Goal: Communication & Community: Answer question/provide support

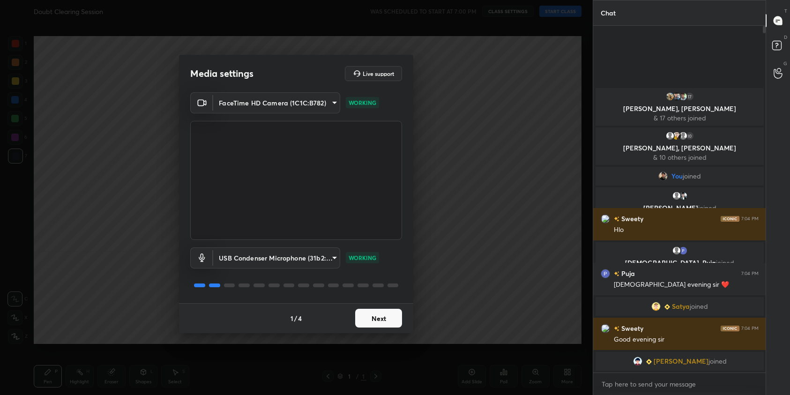
click at [375, 324] on button "Next" at bounding box center [378, 318] width 47 height 19
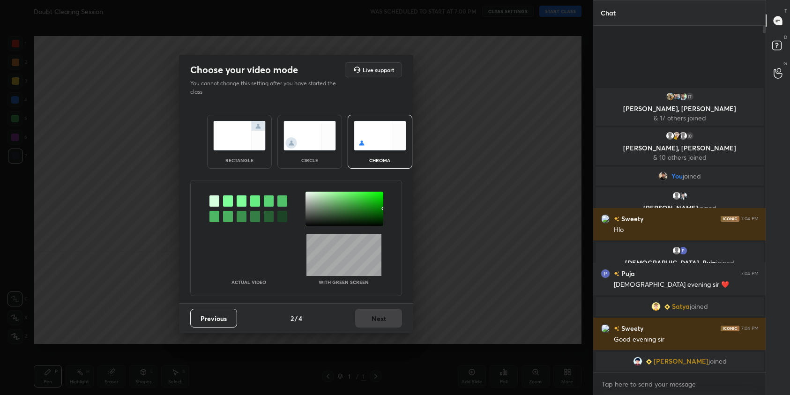
click at [247, 141] on img at bounding box center [239, 136] width 52 height 30
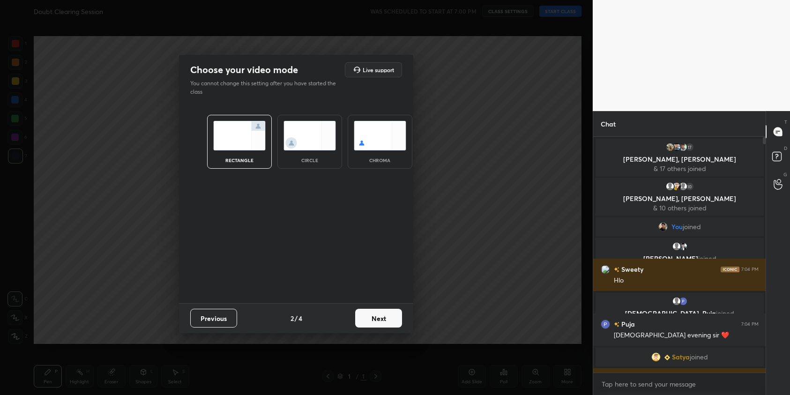
scroll to position [3, 3]
click at [376, 315] on button "Next" at bounding box center [378, 318] width 47 height 19
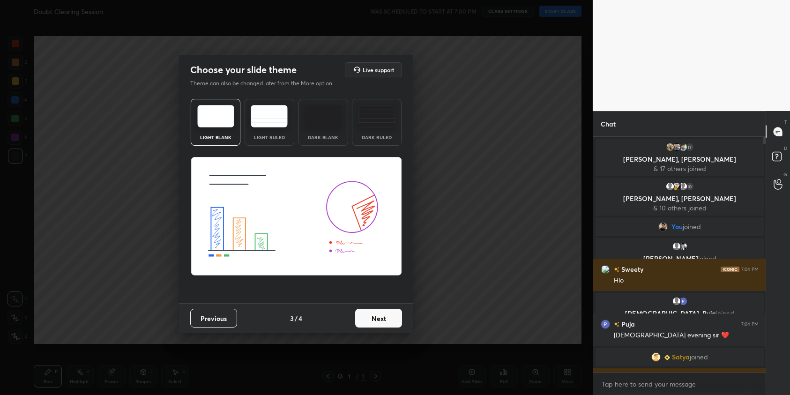
click at [389, 319] on button "Next" at bounding box center [378, 318] width 47 height 19
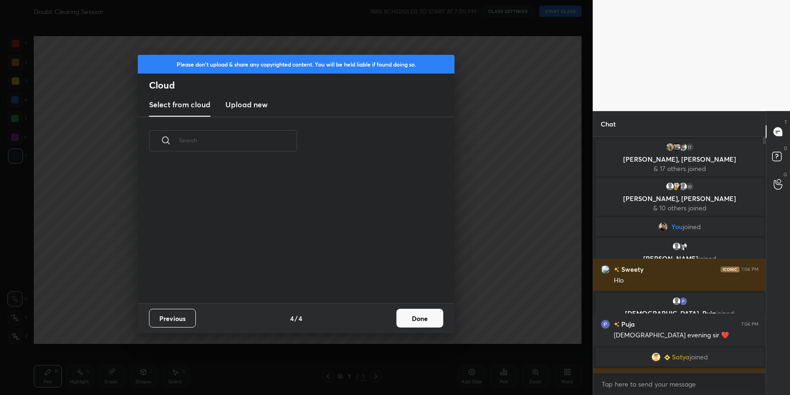
scroll to position [138, 301]
click at [408, 319] on button "Done" at bounding box center [419, 318] width 47 height 19
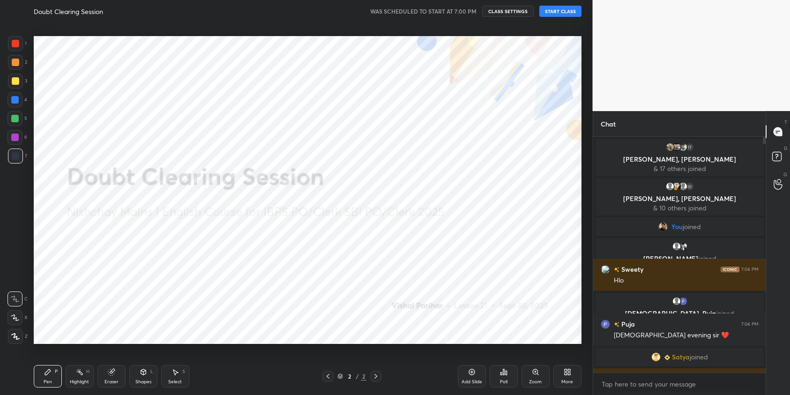
click at [567, 8] on button "START CLASS" at bounding box center [560, 11] width 42 height 11
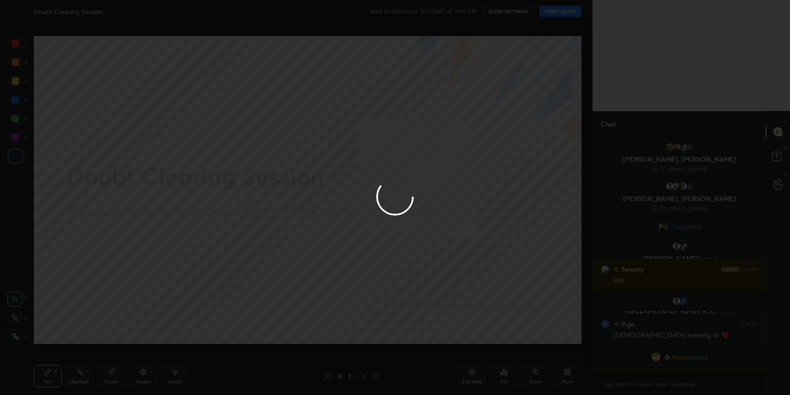
type textarea "x"
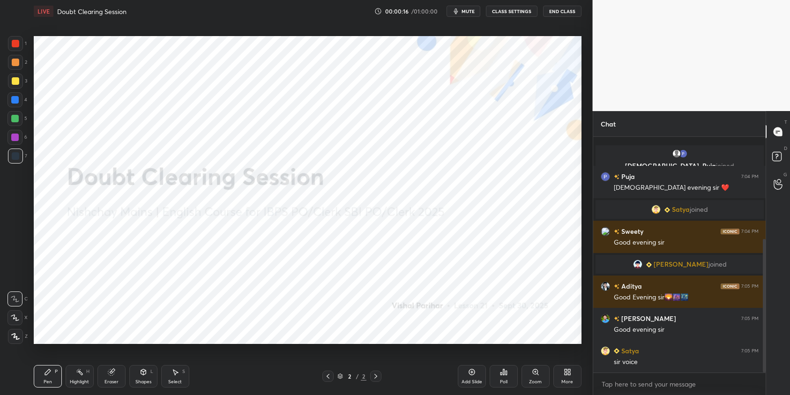
scroll to position [180, 0]
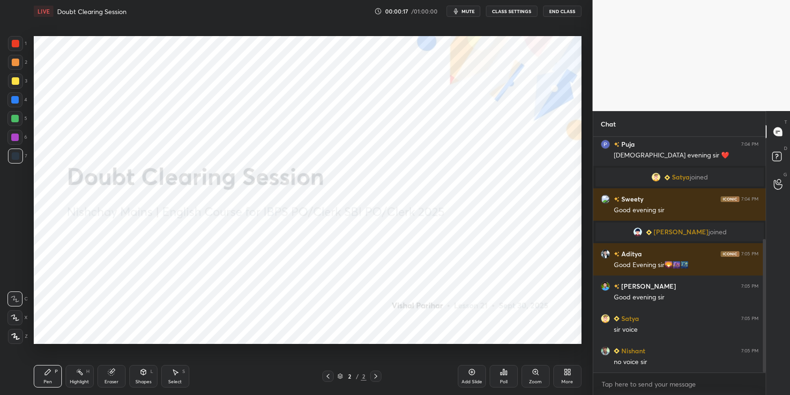
click at [16, 44] on div at bounding box center [15, 43] width 7 height 7
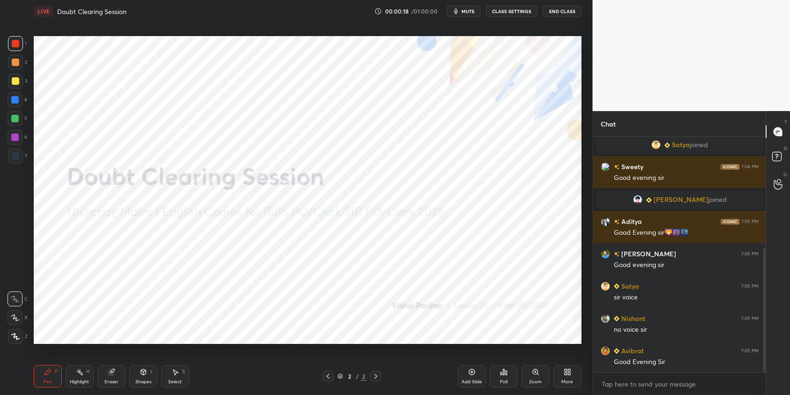
drag, startPoint x: 21, startPoint y: 332, endPoint x: 30, endPoint y: 326, distance: 10.5
click at [20, 333] on div at bounding box center [15, 336] width 15 height 15
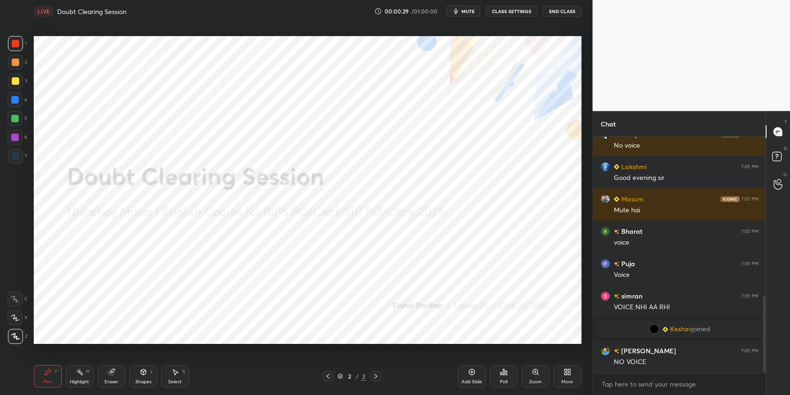
scroll to position [486, 0]
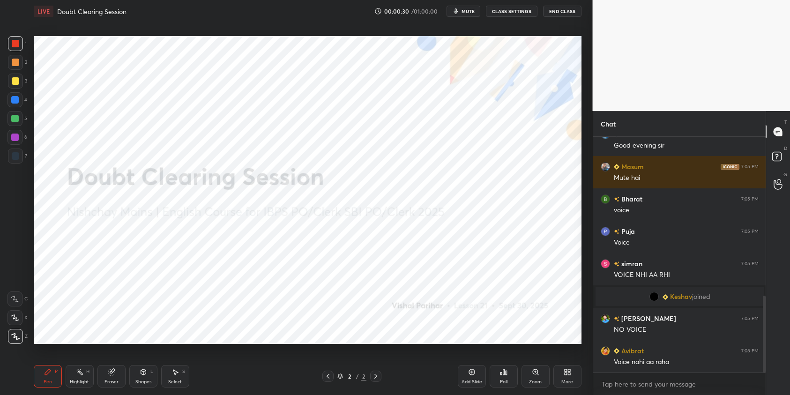
click at [494, 13] on button "CLASS SETTINGS" at bounding box center [512, 11] width 52 height 11
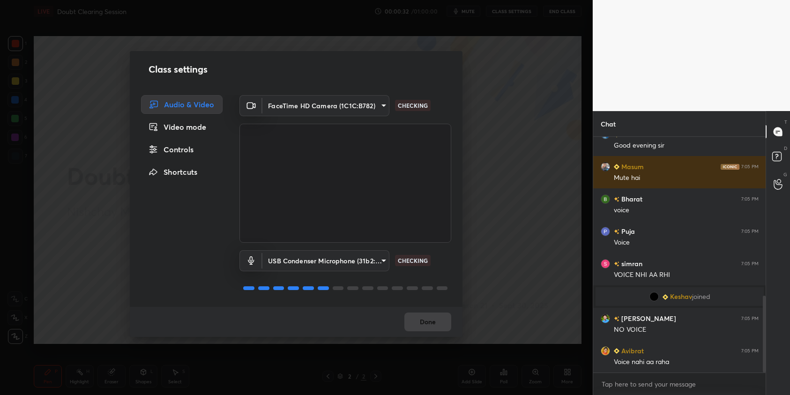
click at [355, 264] on body "1 2 3 4 5 6 7 C X Z C X Z E E Erase all H H LIVE Doubt Clearing Session 00:00:3…" at bounding box center [395, 197] width 790 height 395
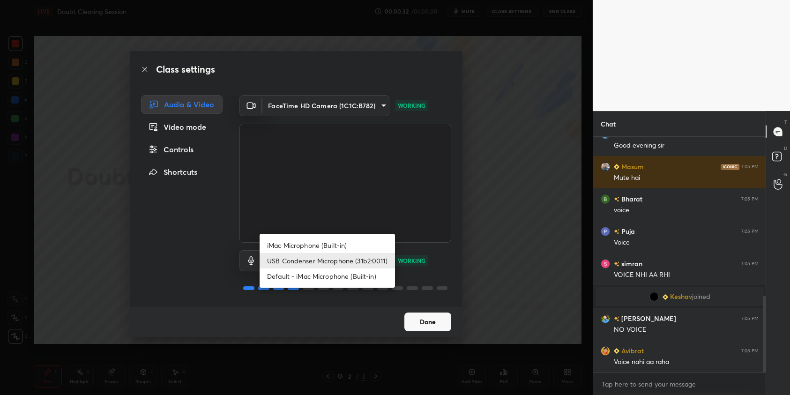
click at [336, 257] on li "USB Condenser Microphone (31b2:0011)" at bounding box center [326, 260] width 135 height 15
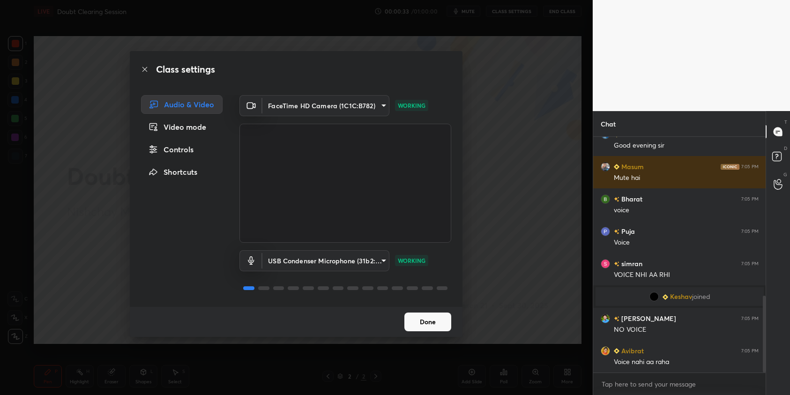
click at [414, 319] on button "Done" at bounding box center [427, 321] width 47 height 19
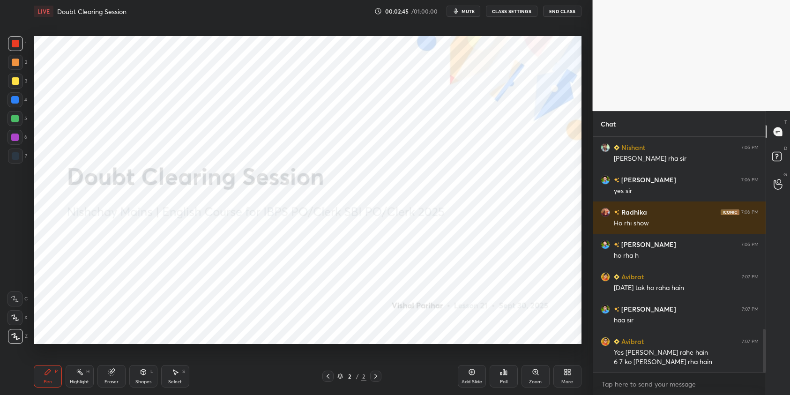
scroll to position [1076, 0]
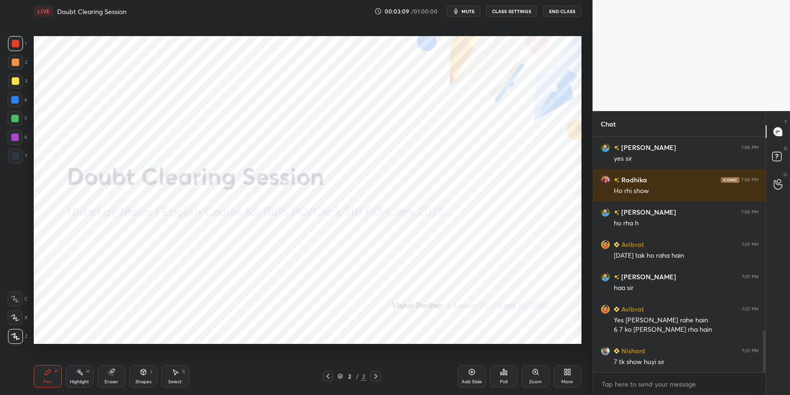
click at [567, 379] on div "More" at bounding box center [567, 381] width 12 height 5
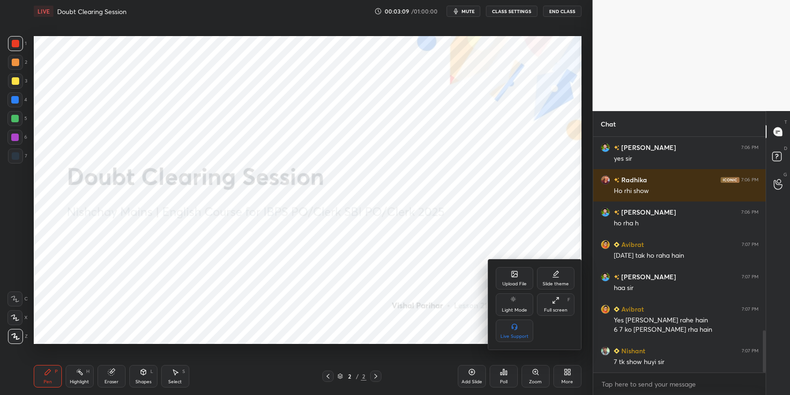
click at [518, 278] on div "Upload File" at bounding box center [514, 278] width 37 height 22
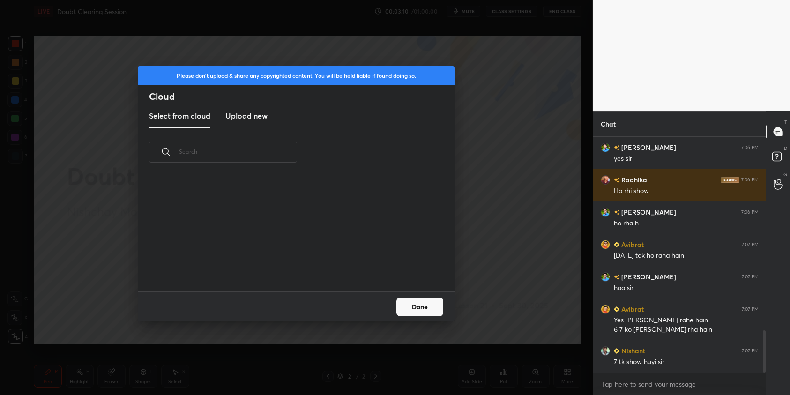
scroll to position [115, 301]
drag, startPoint x: 267, startPoint y: 121, endPoint x: 284, endPoint y: 148, distance: 32.0
click at [268, 124] on div "Select from cloud Upload new" at bounding box center [296, 115] width 317 height 23
click at [252, 117] on h3 "Upload new" at bounding box center [246, 115] width 42 height 11
click at [430, 306] on button "Done" at bounding box center [419, 306] width 47 height 19
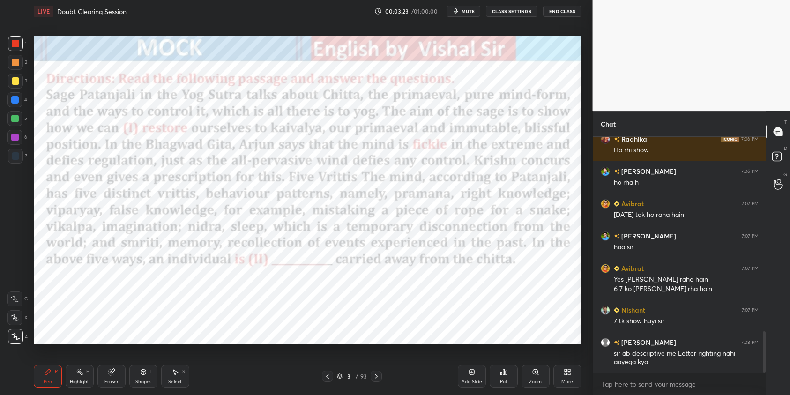
scroll to position [1140, 0]
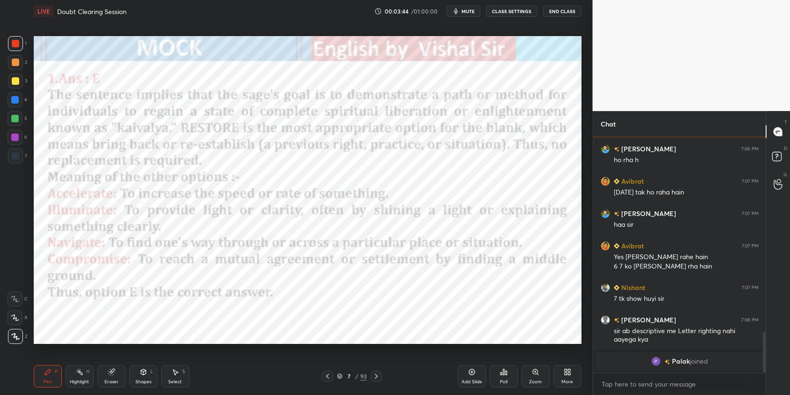
drag, startPoint x: 340, startPoint y: 377, endPoint x: 327, endPoint y: 350, distance: 29.7
click at [340, 377] on icon at bounding box center [339, 376] width 5 height 1
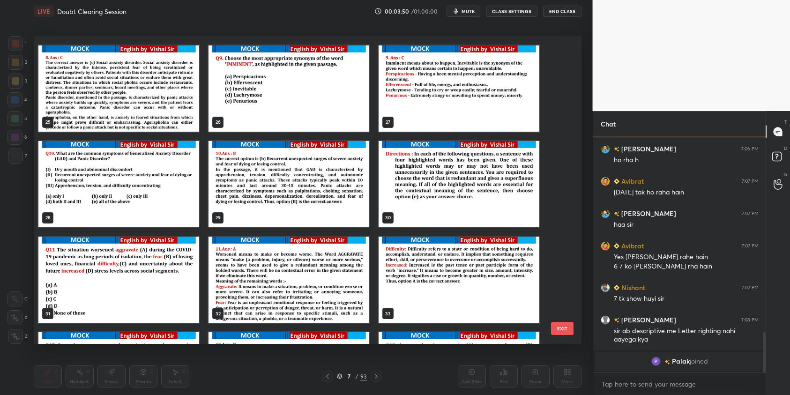
scroll to position [796, 0]
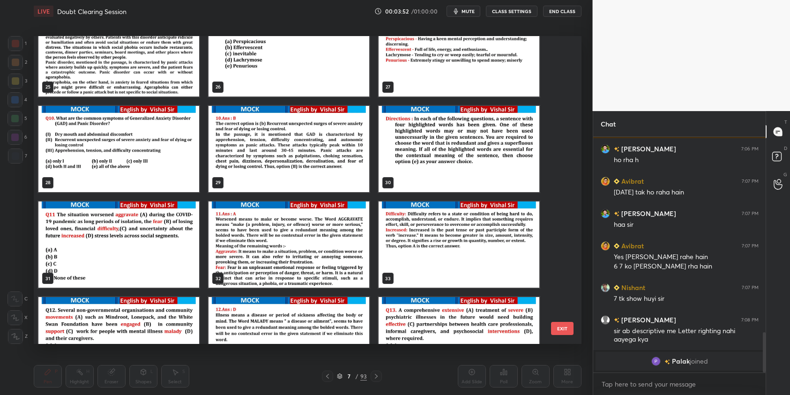
click at [440, 164] on img "grid" at bounding box center [458, 148] width 161 height 86
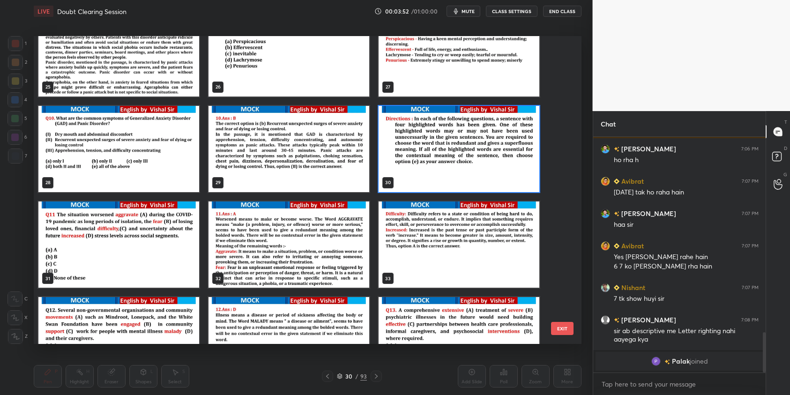
click at [440, 164] on img "grid" at bounding box center [458, 148] width 161 height 86
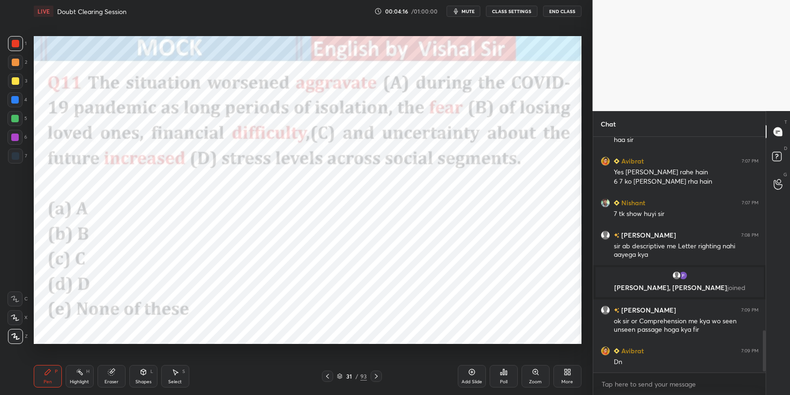
scroll to position [1117, 0]
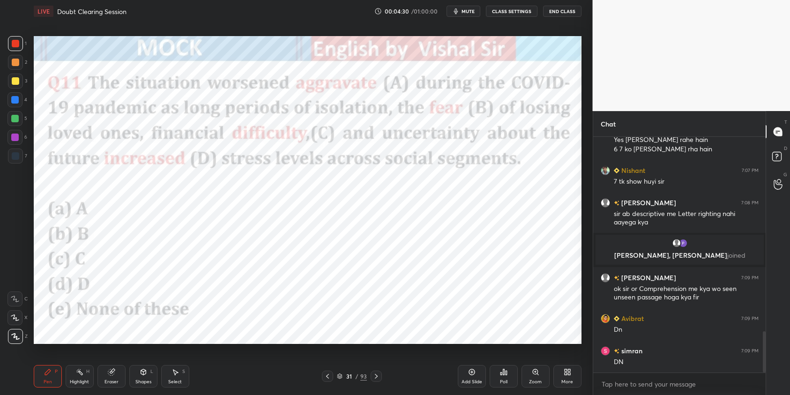
click at [506, 387] on div "Poll" at bounding box center [503, 376] width 28 height 52
click at [504, 372] on icon at bounding box center [503, 371] width 7 height 7
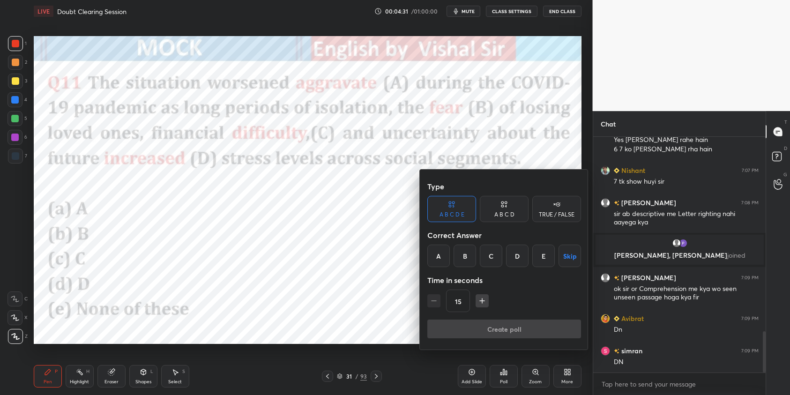
click at [441, 254] on div "A" at bounding box center [438, 255] width 22 height 22
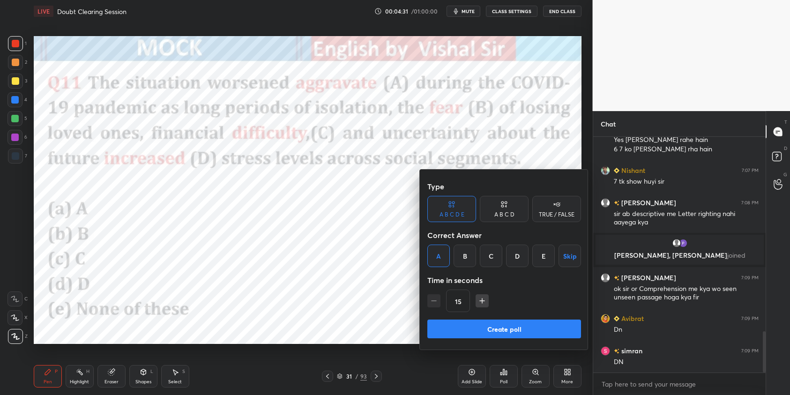
click at [491, 326] on button "Create poll" at bounding box center [504, 328] width 154 height 19
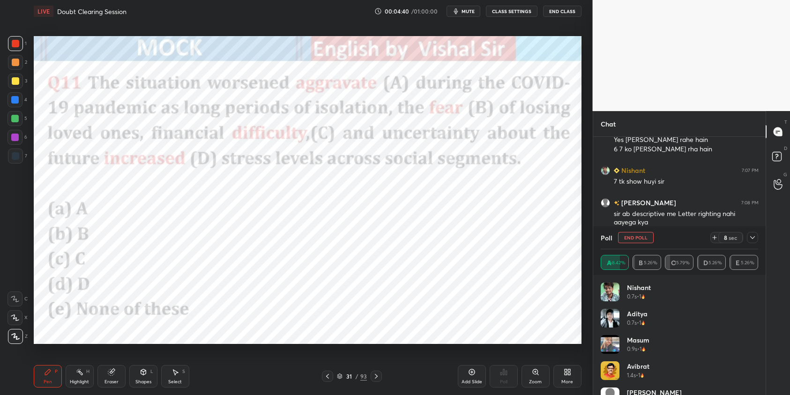
scroll to position [1188, 0]
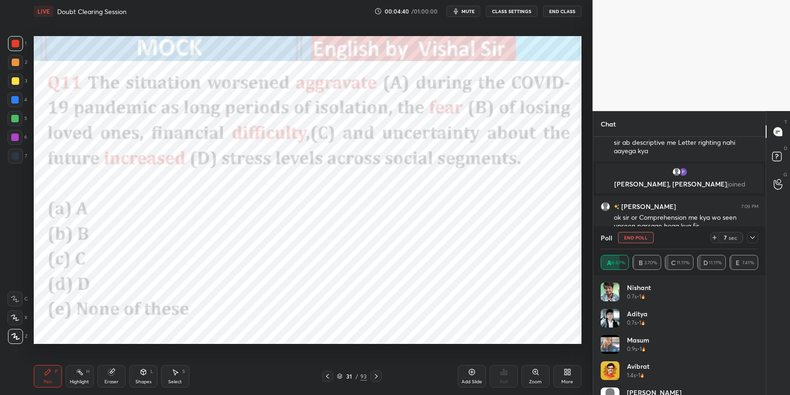
drag, startPoint x: 16, startPoint y: 101, endPoint x: 19, endPoint y: 105, distance: 5.3
click at [16, 101] on div at bounding box center [14, 99] width 7 height 7
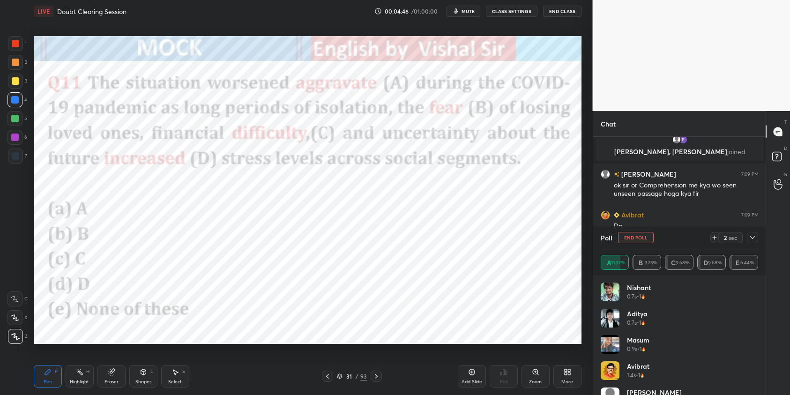
scroll to position [1186, 0]
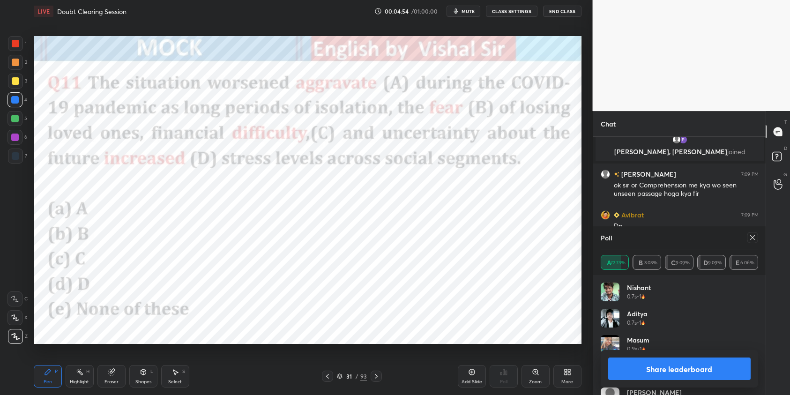
click at [753, 238] on icon at bounding box center [752, 237] width 5 height 5
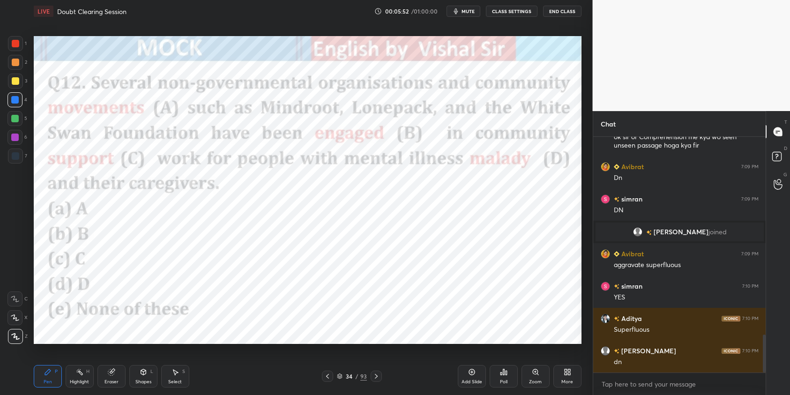
scroll to position [1267, 0]
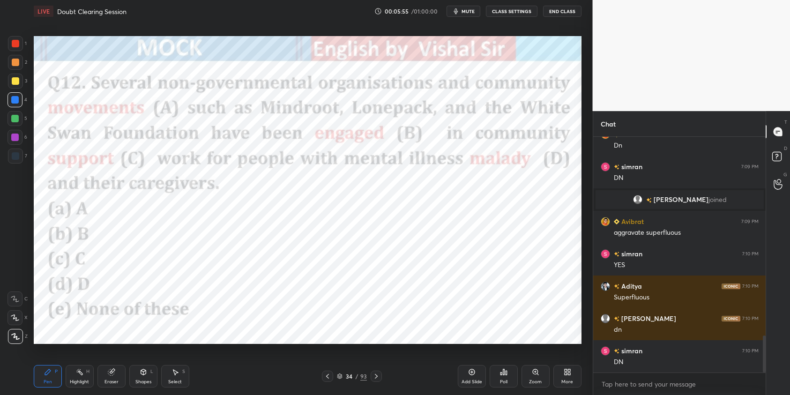
click at [501, 375] on icon at bounding box center [503, 371] width 7 height 7
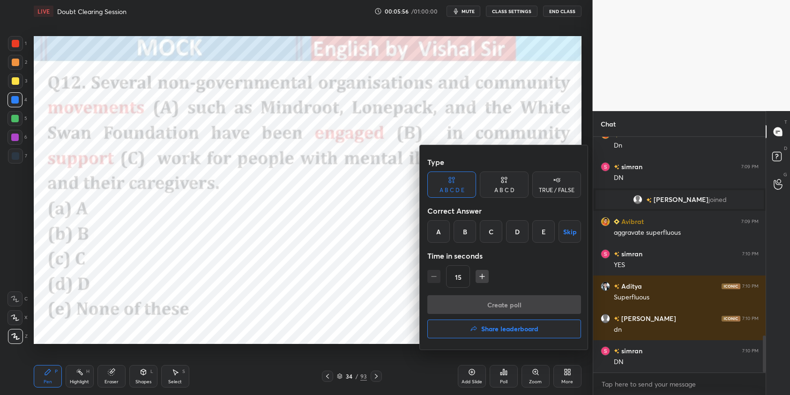
drag, startPoint x: 526, startPoint y: 233, endPoint x: 537, endPoint y: 310, distance: 78.1
click at [526, 235] on div "D" at bounding box center [517, 231] width 22 height 22
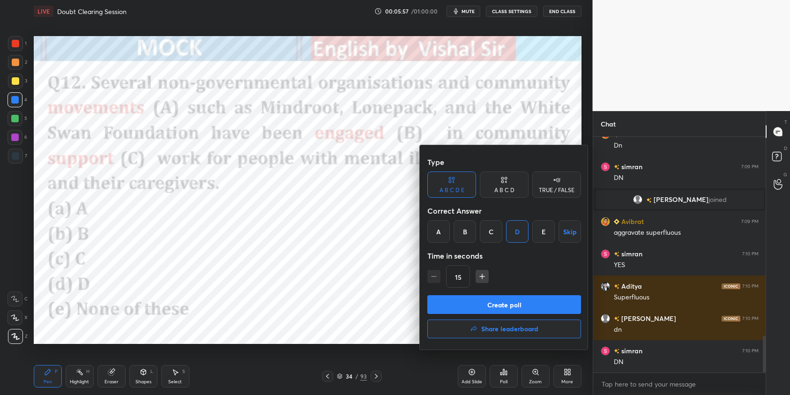
click at [540, 305] on button "Create poll" at bounding box center [504, 304] width 154 height 19
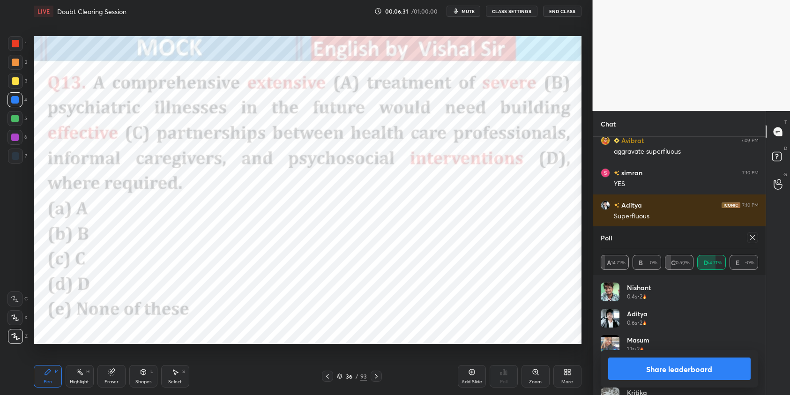
scroll to position [1380, 0]
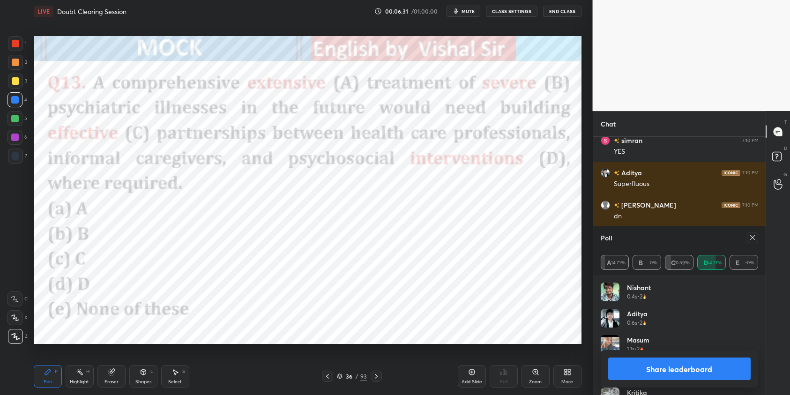
click at [752, 236] on icon at bounding box center [751, 237] width 7 height 7
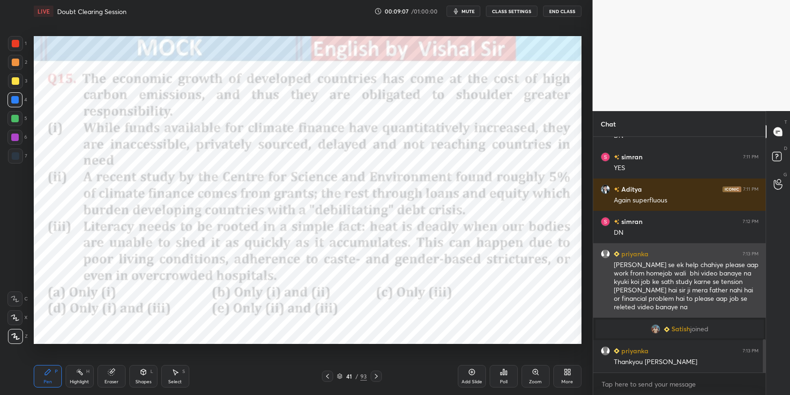
scroll to position [1444, 0]
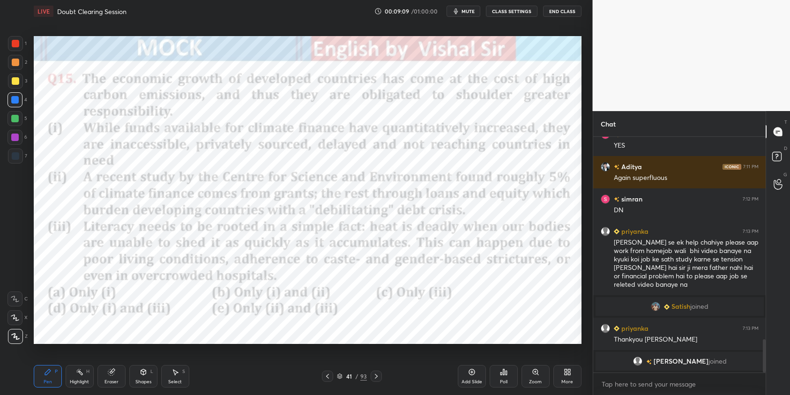
click at [509, 375] on div "Poll" at bounding box center [503, 376] width 28 height 22
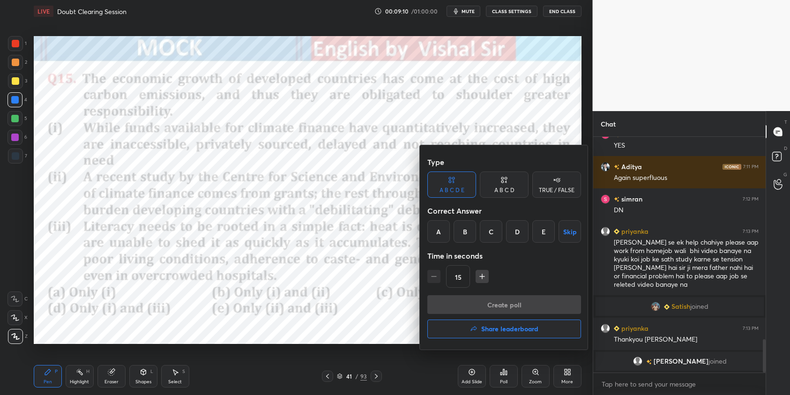
click at [386, 310] on div at bounding box center [395, 197] width 790 height 395
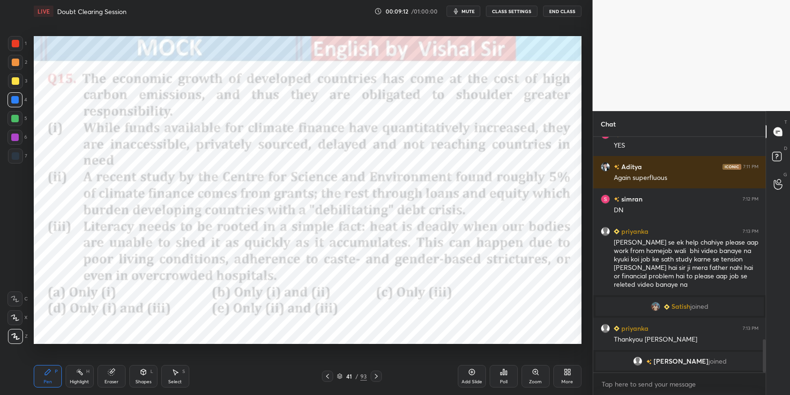
click at [329, 377] on icon at bounding box center [327, 375] width 7 height 7
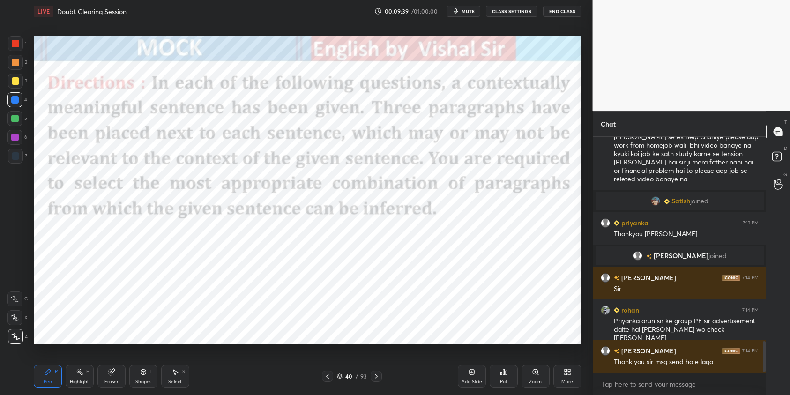
scroll to position [1545, 0]
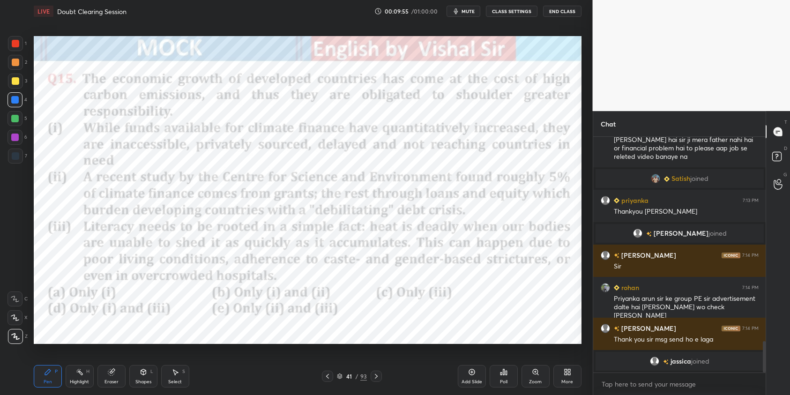
click at [498, 376] on div "Poll" at bounding box center [503, 376] width 28 height 22
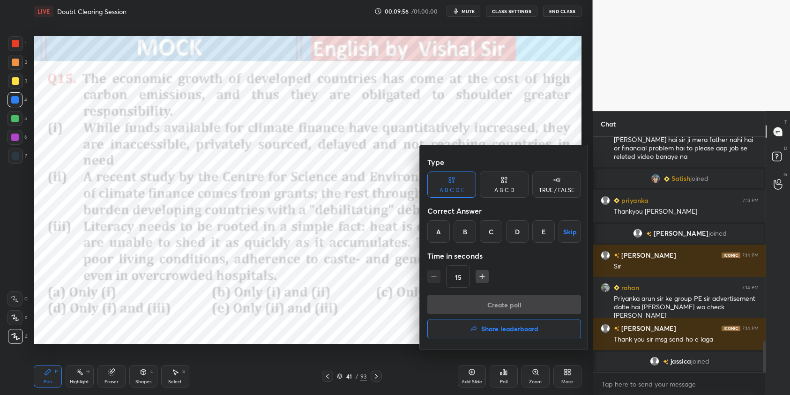
click at [468, 234] on div "B" at bounding box center [464, 231] width 22 height 22
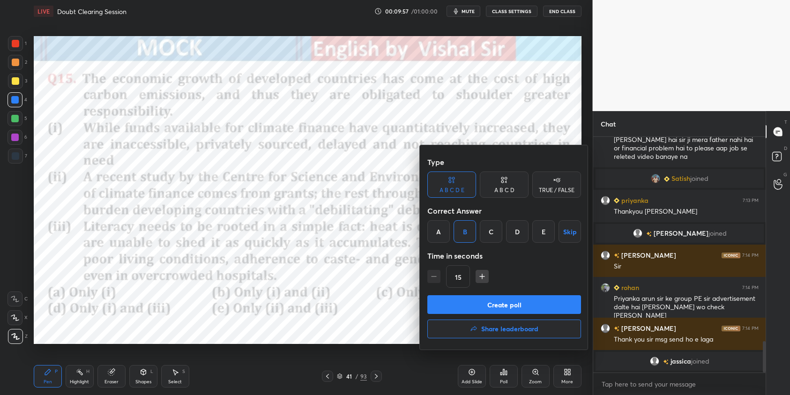
click at [513, 303] on button "Create poll" at bounding box center [504, 304] width 154 height 19
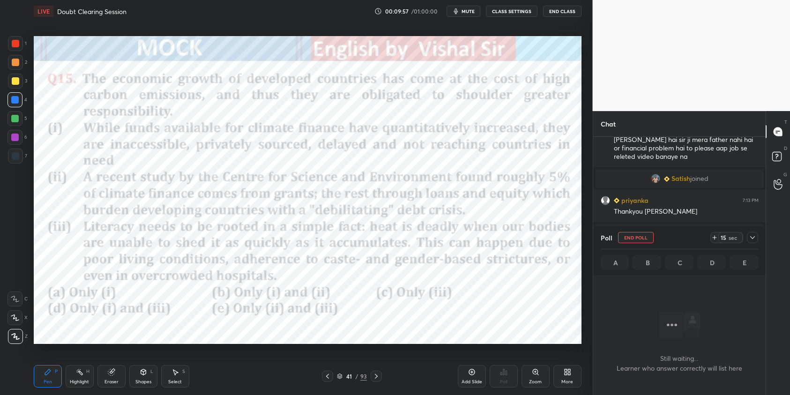
scroll to position [106, 170]
drag, startPoint x: 753, startPoint y: 237, endPoint x: 751, endPoint y: 242, distance: 5.2
click at [753, 237] on icon at bounding box center [752, 237] width 5 height 3
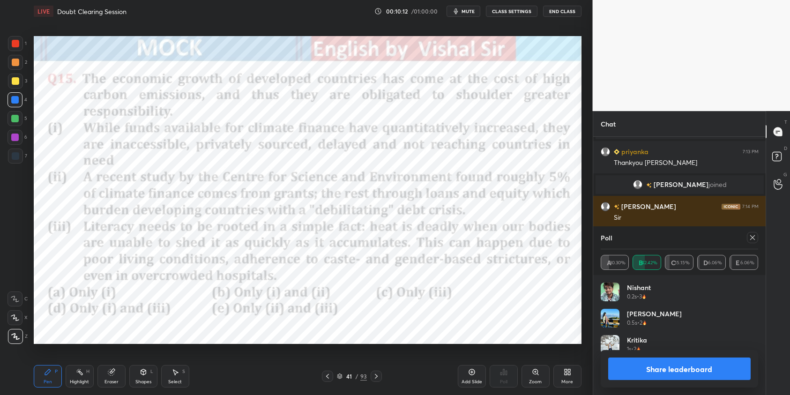
scroll to position [110, 155]
click at [751, 239] on icon at bounding box center [751, 237] width 7 height 7
type textarea "x"
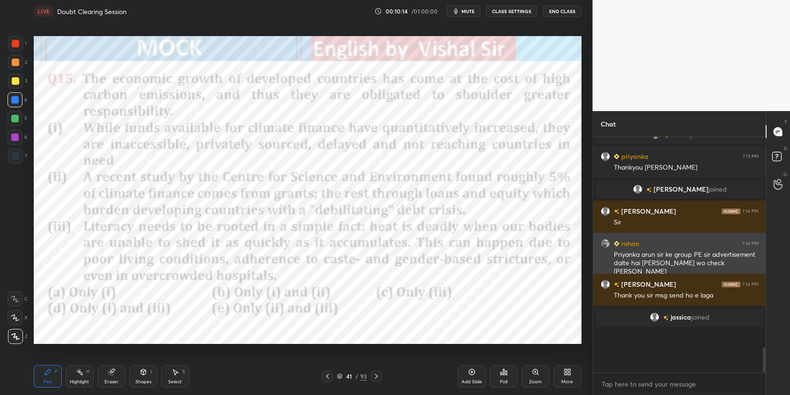
scroll to position [228, 170]
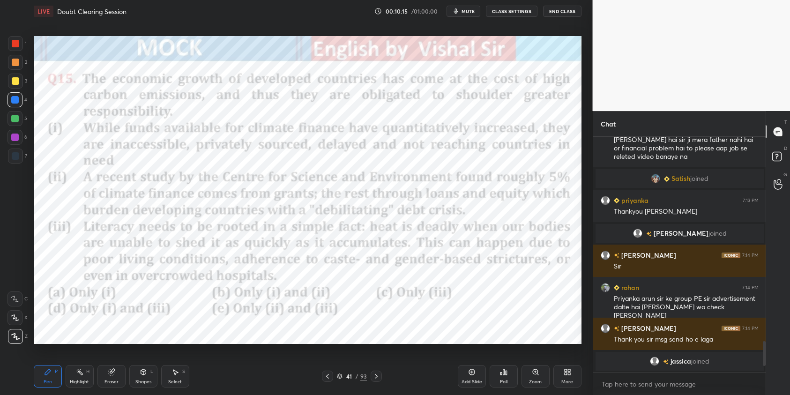
click at [18, 45] on div at bounding box center [15, 43] width 7 height 7
drag, startPoint x: 13, startPoint y: 105, endPoint x: 25, endPoint y: 114, distance: 15.1
click at [13, 104] on div at bounding box center [14, 99] width 15 height 15
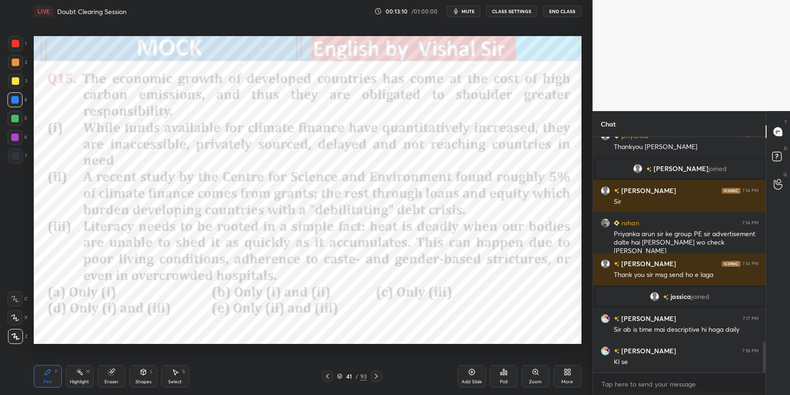
scroll to position [1569, 0]
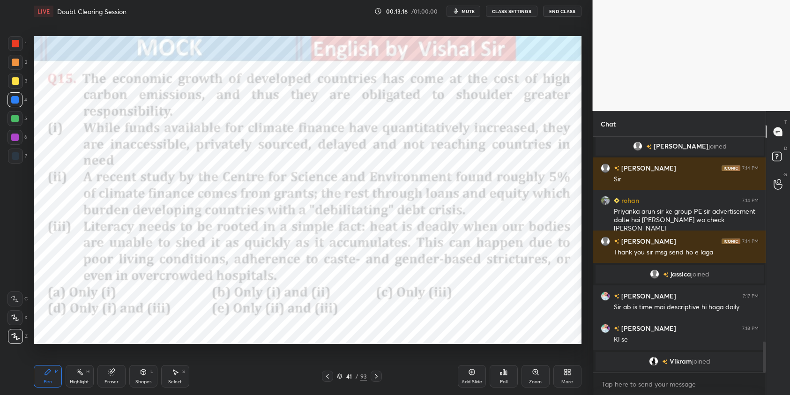
click at [17, 137] on div at bounding box center [14, 136] width 7 height 7
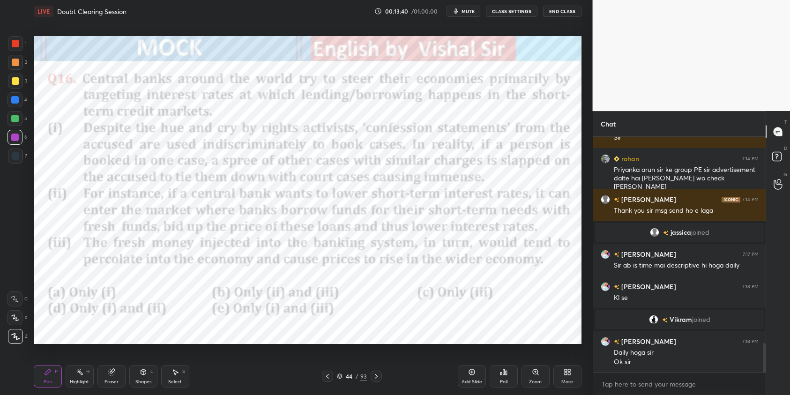
scroll to position [1633, 0]
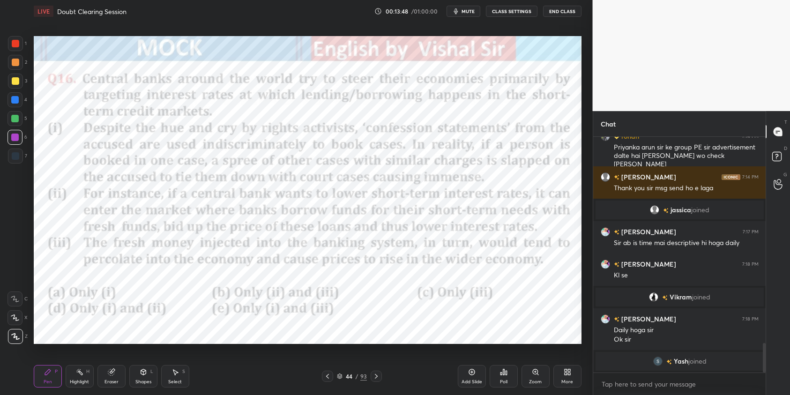
click at [462, 10] on button "mute" at bounding box center [463, 11] width 34 height 11
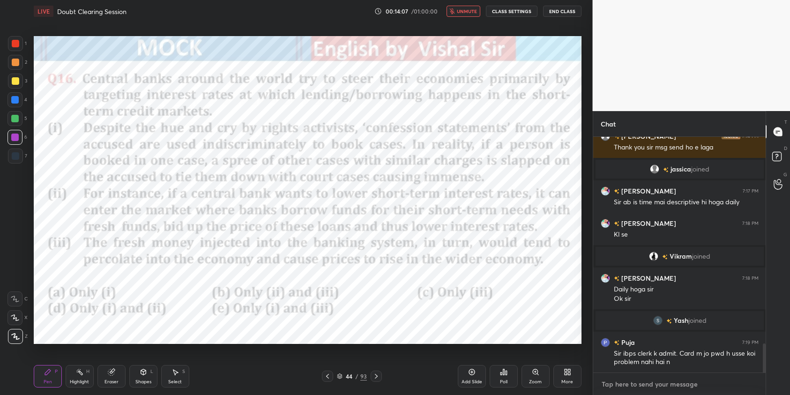
type textarea "x"
click at [708, 387] on textarea at bounding box center [679, 384] width 158 height 15
type textarea "K"
type textarea "x"
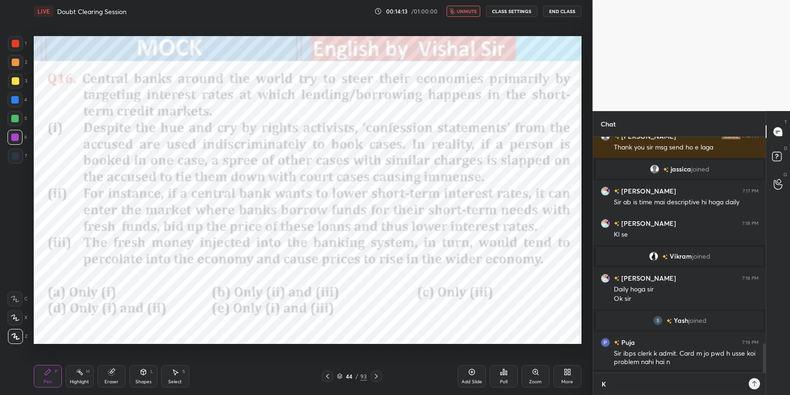
type textarea "Ko"
type textarea "x"
type textarea "Koi"
type textarea "x"
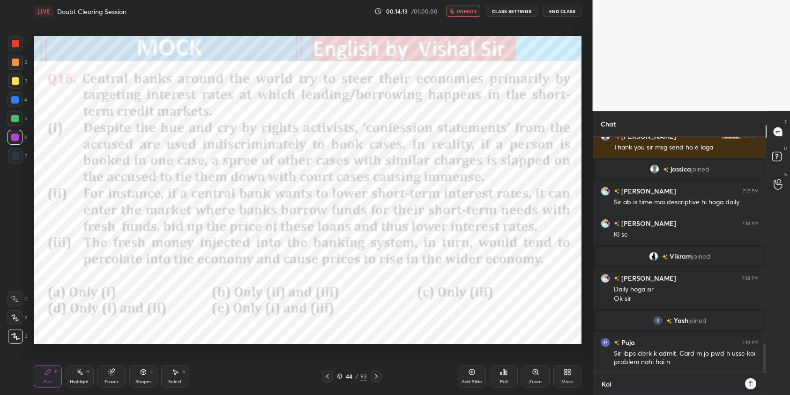
type textarea "Koi"
type textarea "x"
type textarea "Koi i"
type textarea "x"
type textarea "Koi is"
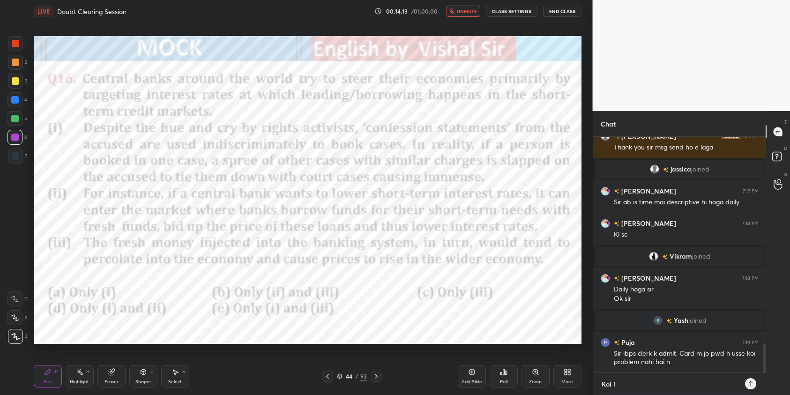
type textarea "x"
type textarea "Koi iss"
type textarea "x"
type textarea "Koi issu"
type textarea "x"
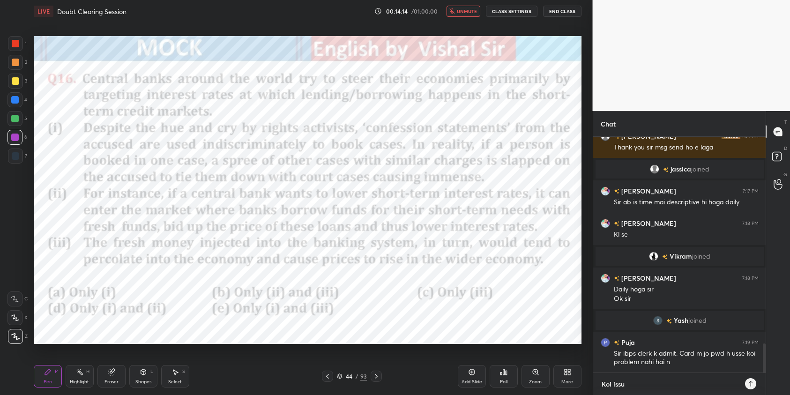
type textarea "Koi issue"
type textarea "x"
type textarea "Koi issue"
type textarea "x"
type textarea "Koi issue h"
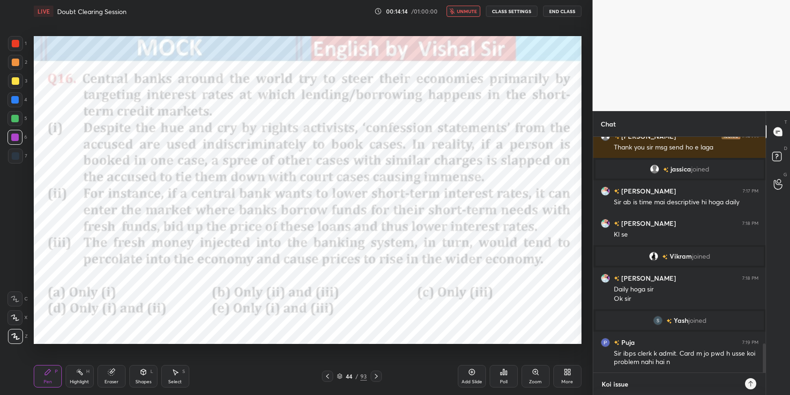
type textarea "x"
type textarea "Koi issue ha"
type textarea "x"
type textarea "Koi issue h"
type textarea "x"
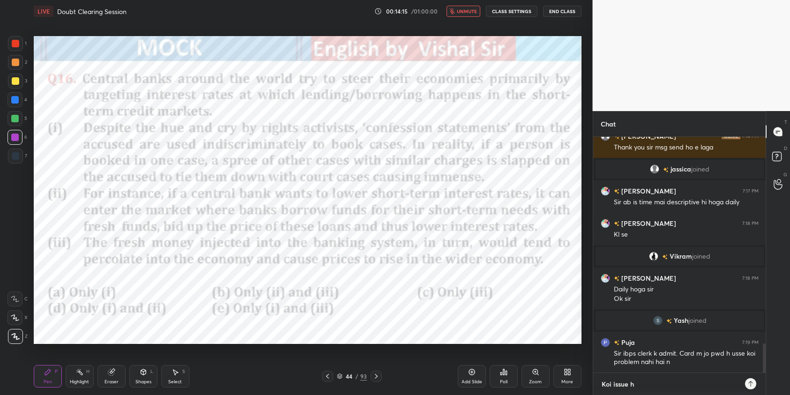
type textarea "Koi issue"
type textarea "x"
type textarea "Koi issue"
type textarea "x"
type textarea "Koi issue a"
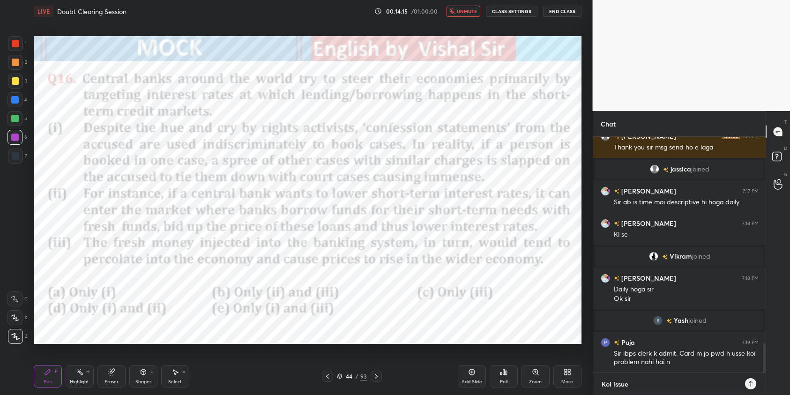
type textarea "x"
type textarea "Koi issue ah"
type textarea "x"
type textarea "Koi issue a"
type textarea "x"
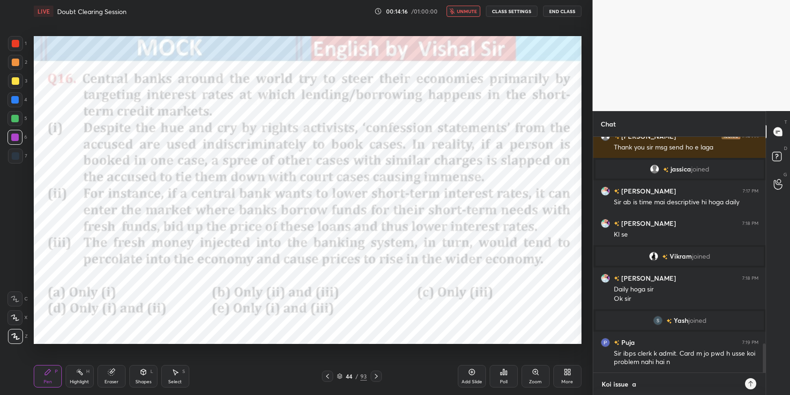
type textarea "Koi issue"
type textarea "x"
type textarea "Koi issue"
type textarea "x"
type textarea "Koi issue"
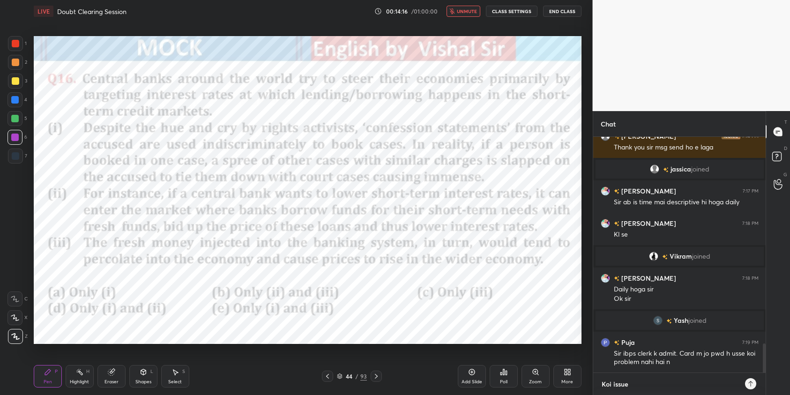
type textarea "x"
type textarea "N"
type textarea "x"
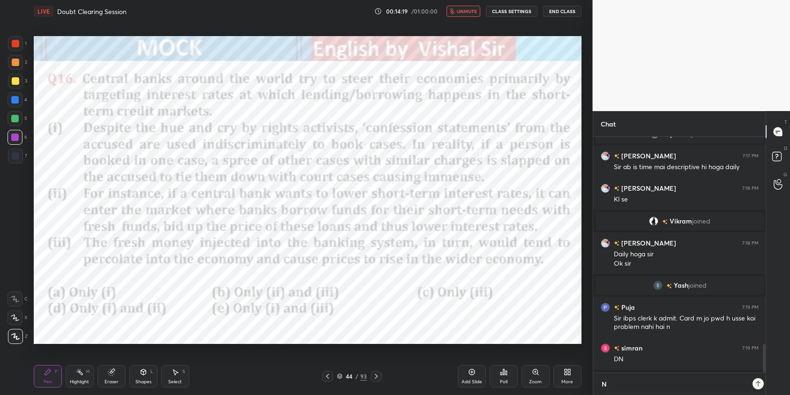
type textarea "No"
type textarea "x"
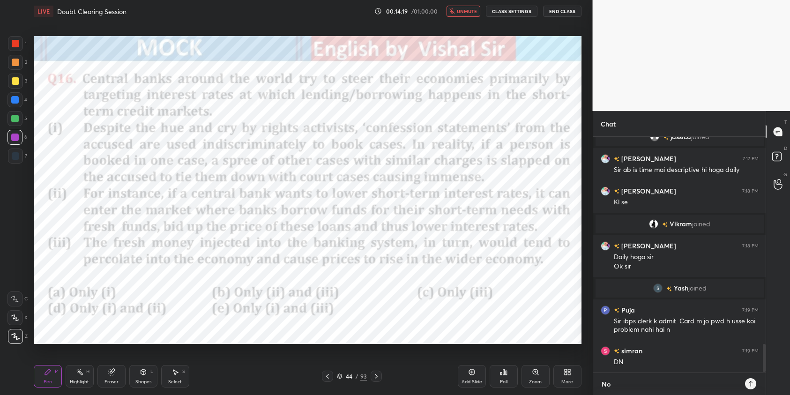
type textarea "No"
type textarea "x"
type textarea "No i"
type textarea "x"
type textarea "No is"
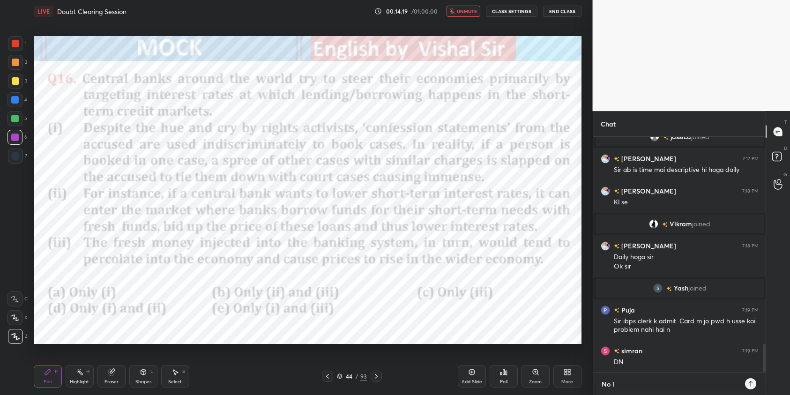
type textarea "x"
type textarea "No iss"
type textarea "x"
type textarea "No issu"
type textarea "x"
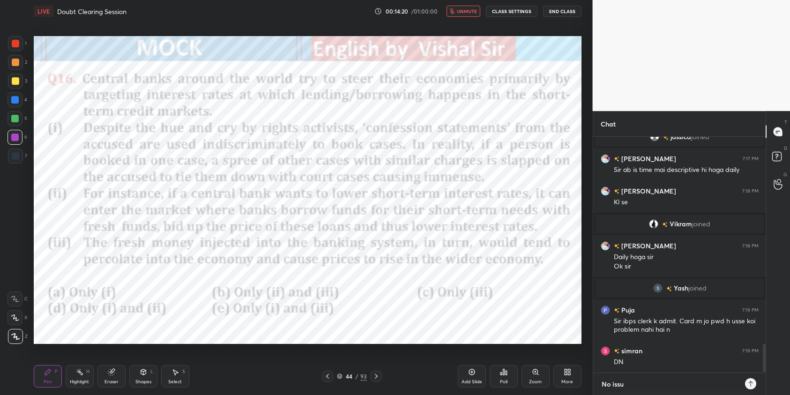
type textarea "No issur"
type textarea "x"
type textarea "No issur,"
type textarea "x"
type textarea "No issur,"
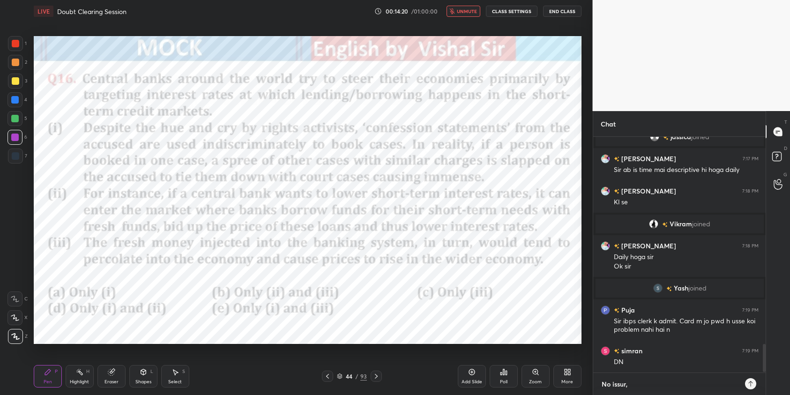
type textarea "x"
type textarea "No issur,"
type textarea "x"
type textarea "No issur"
type textarea "x"
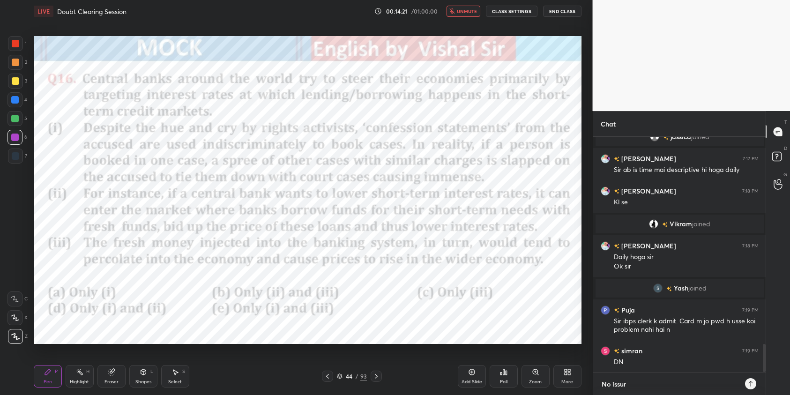
type textarea "No issure"
type textarea "x"
type textarea "No issur"
type textarea "x"
type textarea "No issur,"
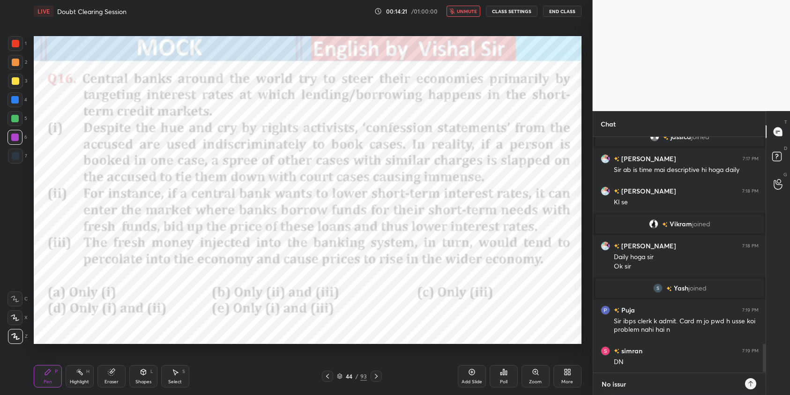
type textarea "x"
type textarea "No issur,"
type textarea "x"
type textarea "No issur, i"
type textarea "x"
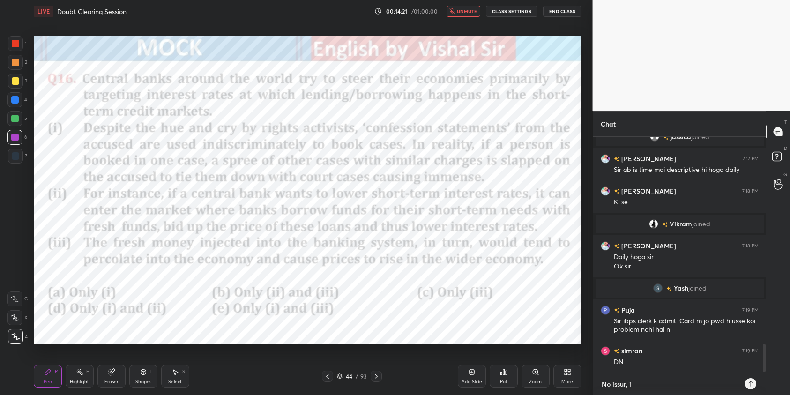
type textarea "No issur,"
type textarea "x"
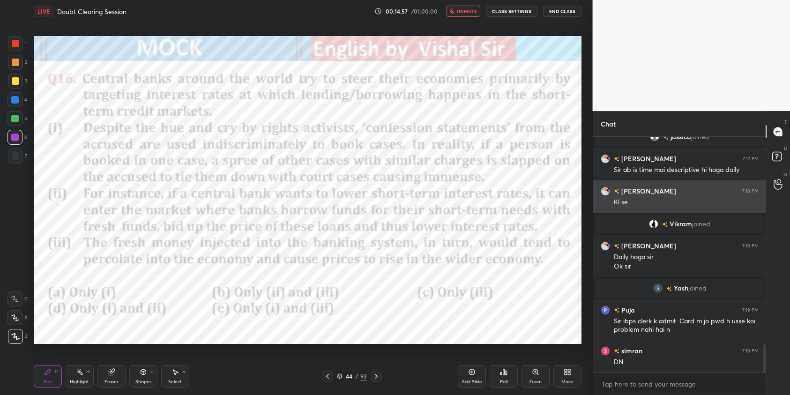
scroll to position [1730, 0]
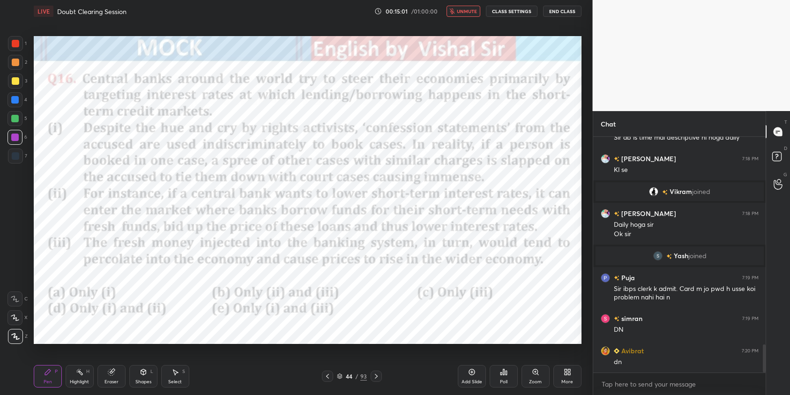
click at [464, 9] on span "unmute" at bounding box center [467, 11] width 20 height 7
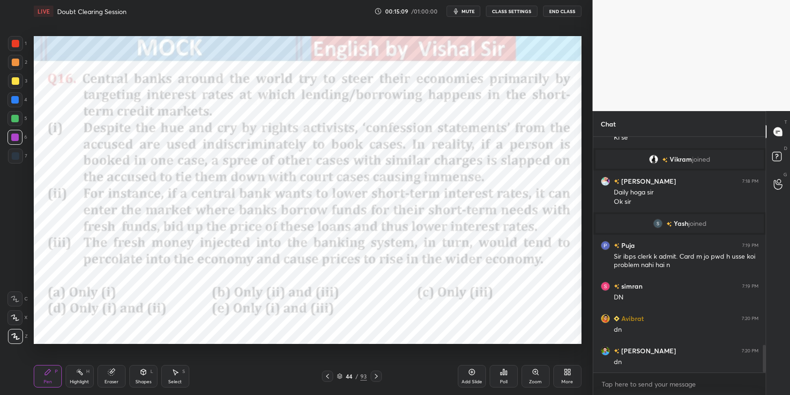
click at [498, 377] on div "Poll" at bounding box center [503, 376] width 28 height 22
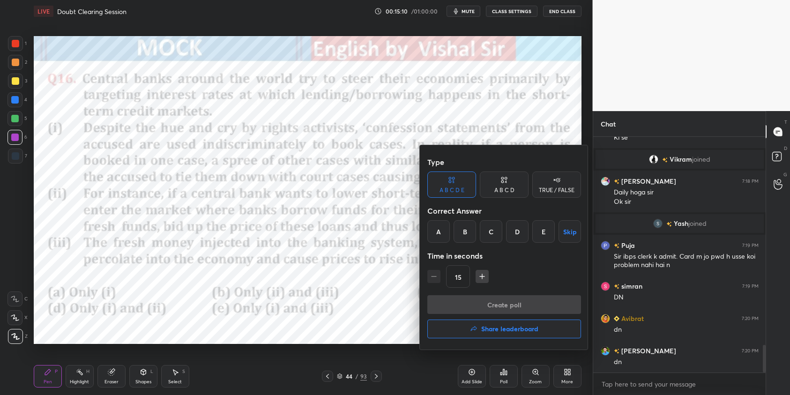
drag, startPoint x: 468, startPoint y: 228, endPoint x: 501, endPoint y: 280, distance: 61.2
click at [468, 228] on div "B" at bounding box center [464, 231] width 22 height 22
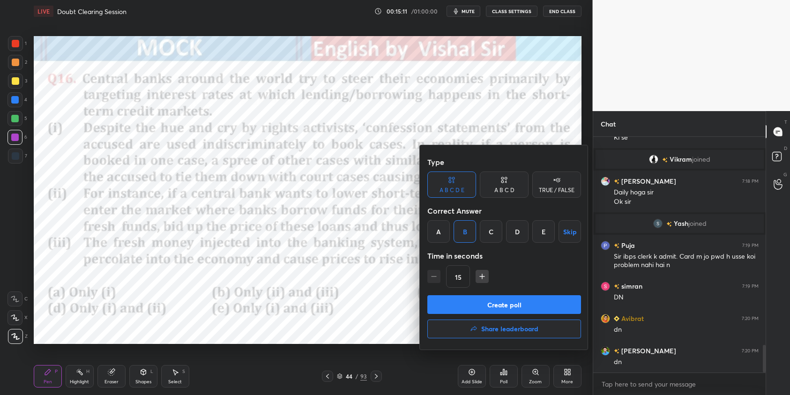
click at [518, 304] on button "Create poll" at bounding box center [504, 304] width 154 height 19
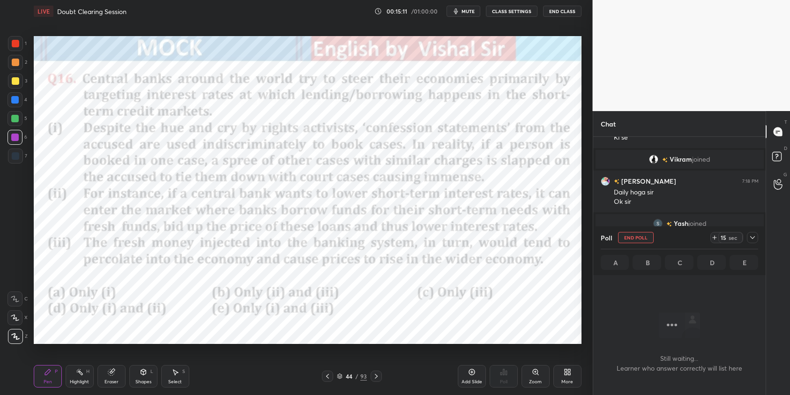
scroll to position [106, 170]
click at [757, 240] on div at bounding box center [752, 237] width 11 height 11
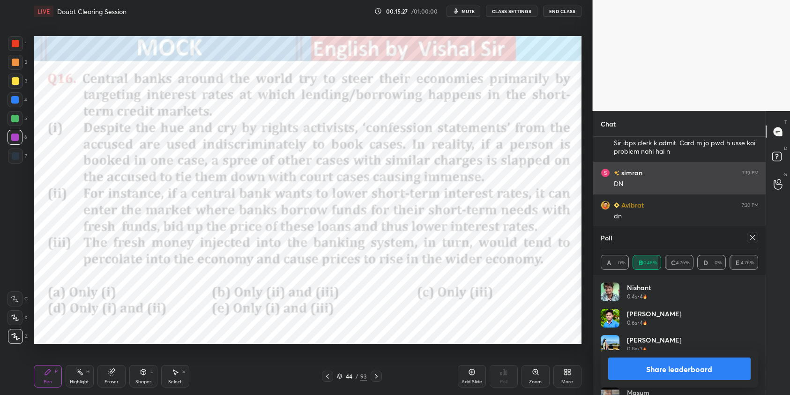
scroll to position [110, 155]
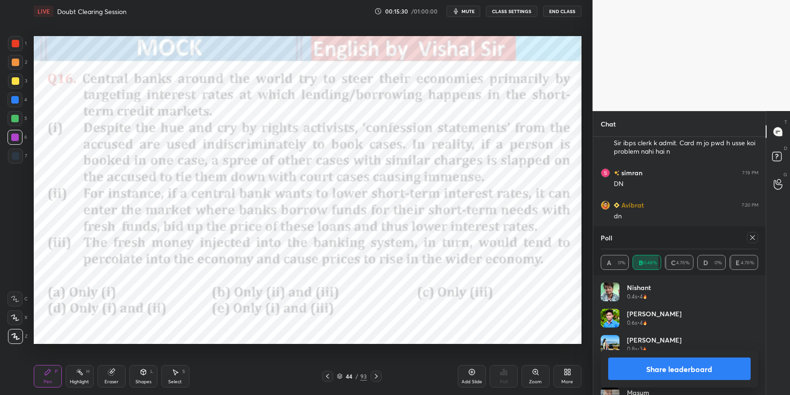
click at [754, 237] on icon at bounding box center [751, 237] width 7 height 7
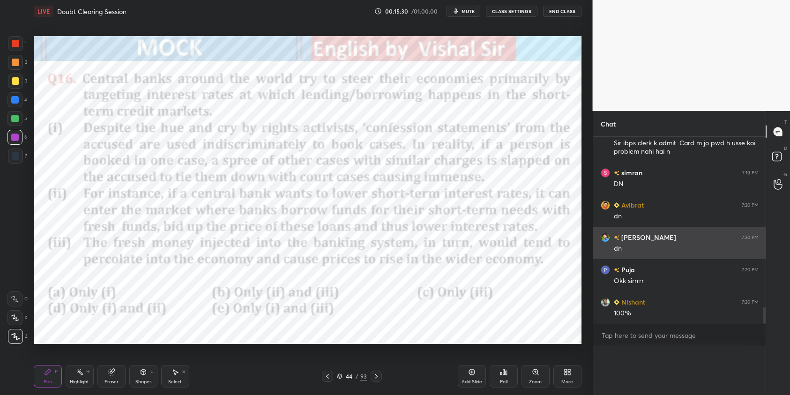
scroll to position [121, 170]
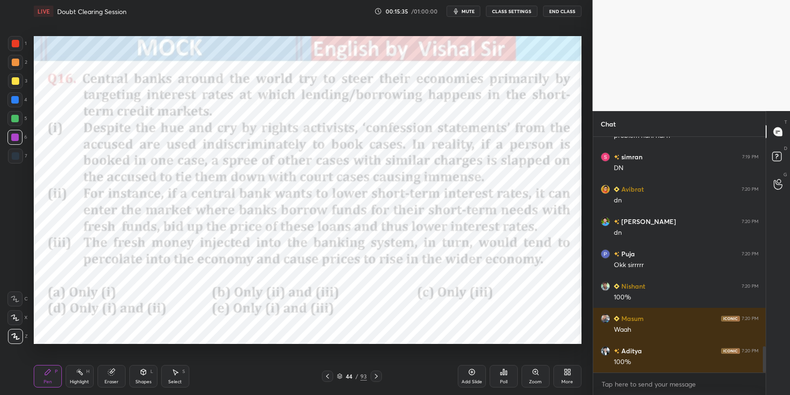
click at [20, 101] on div at bounding box center [14, 99] width 15 height 15
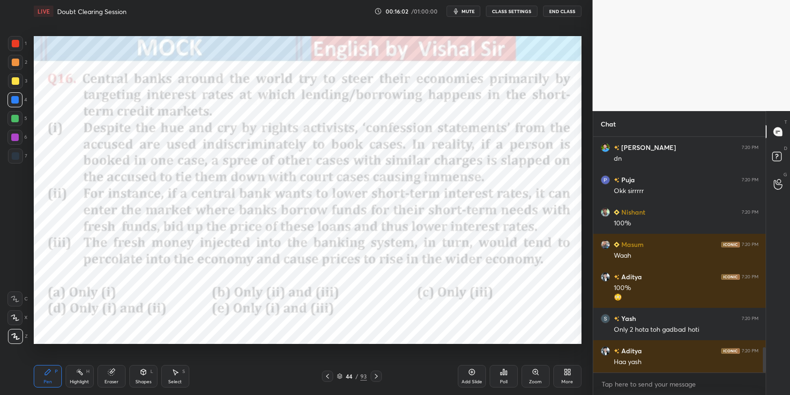
click at [18, 138] on div at bounding box center [14, 136] width 7 height 7
click at [18, 106] on div at bounding box center [14, 99] width 15 height 15
drag, startPoint x: 15, startPoint y: 136, endPoint x: 29, endPoint y: 145, distance: 16.4
click at [17, 137] on div at bounding box center [14, 136] width 7 height 7
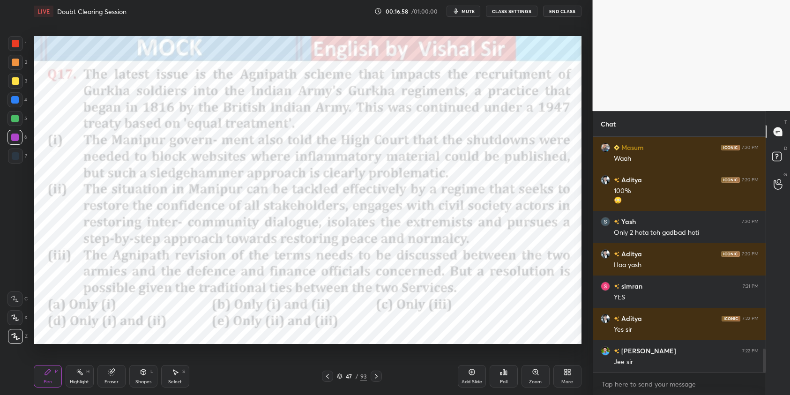
scroll to position [2095, 0]
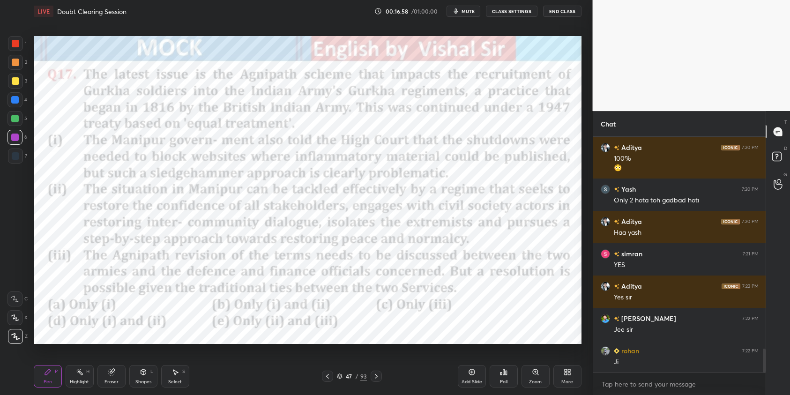
click at [464, 12] on span "mute" at bounding box center [467, 11] width 13 height 7
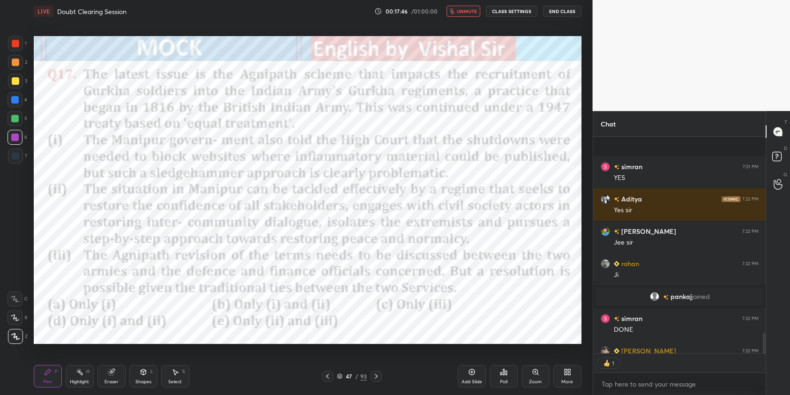
scroll to position [2061, 0]
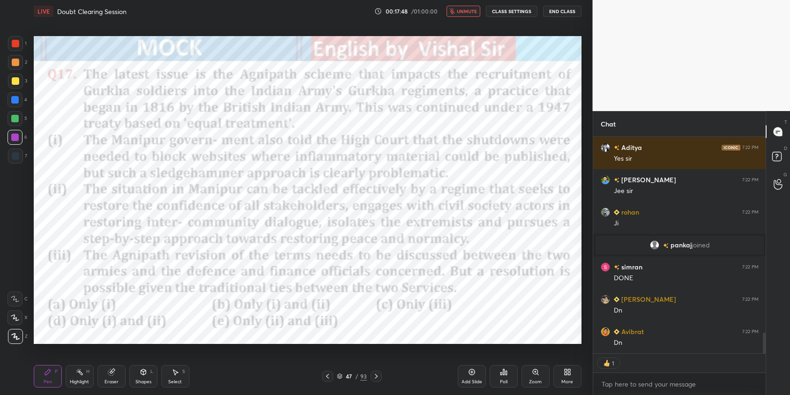
click at [462, 12] on span "unmute" at bounding box center [467, 11] width 20 height 7
click at [497, 371] on div "Poll" at bounding box center [503, 376] width 28 height 22
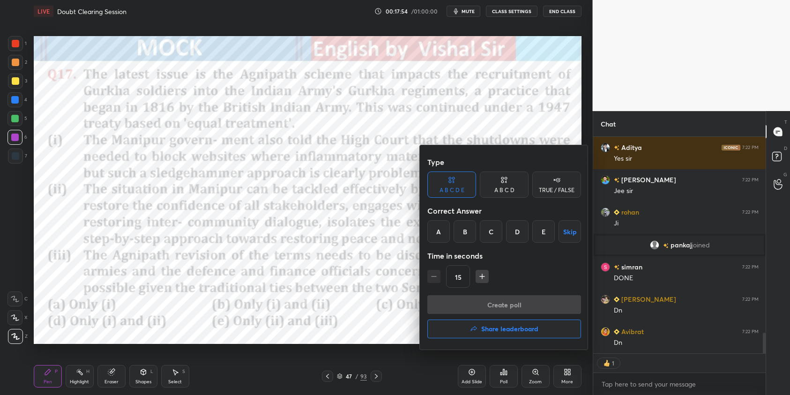
drag, startPoint x: 491, startPoint y: 234, endPoint x: 494, endPoint y: 240, distance: 6.3
click at [493, 237] on div "C" at bounding box center [491, 231] width 22 height 22
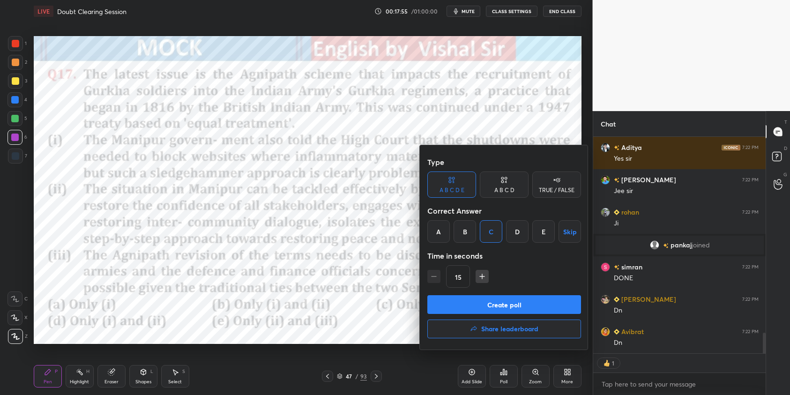
drag, startPoint x: 511, startPoint y: 301, endPoint x: 513, endPoint y: 254, distance: 46.9
click at [511, 301] on button "Create poll" at bounding box center [504, 304] width 154 height 19
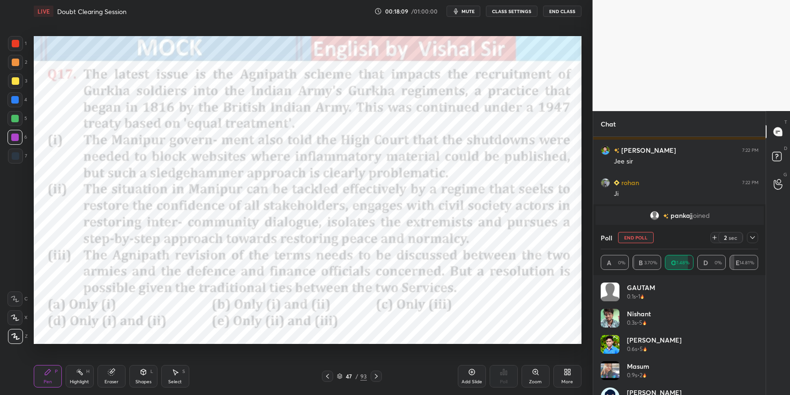
scroll to position [3, 3]
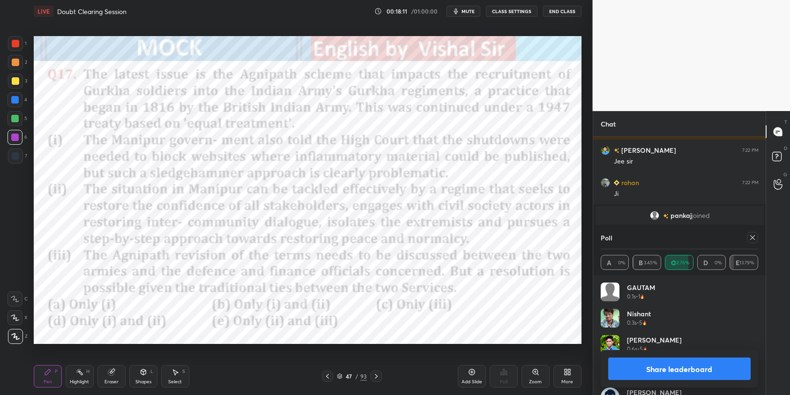
drag, startPoint x: 754, startPoint y: 235, endPoint x: 740, endPoint y: 245, distance: 17.8
click at [752, 236] on icon at bounding box center [751, 237] width 7 height 7
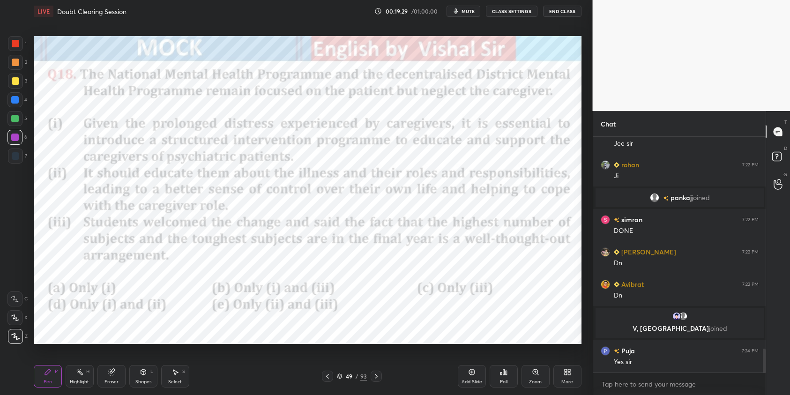
scroll to position [2115, 0]
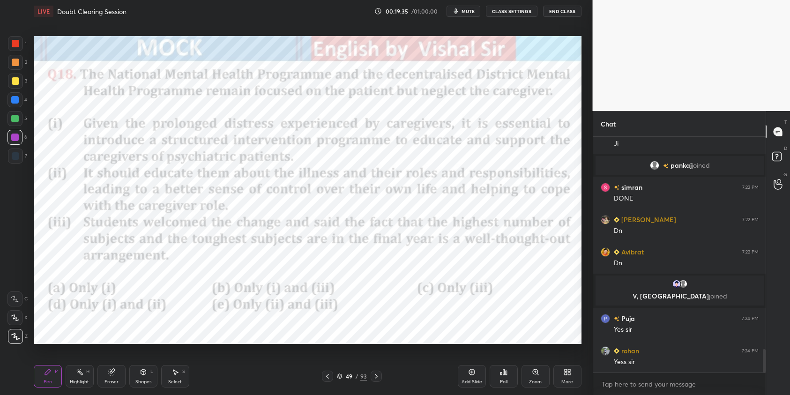
click at [459, 9] on icon "button" at bounding box center [455, 10] width 7 height 7
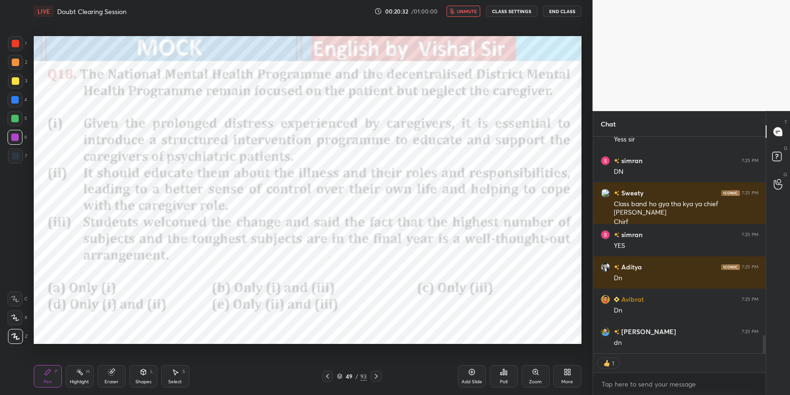
scroll to position [2370, 0]
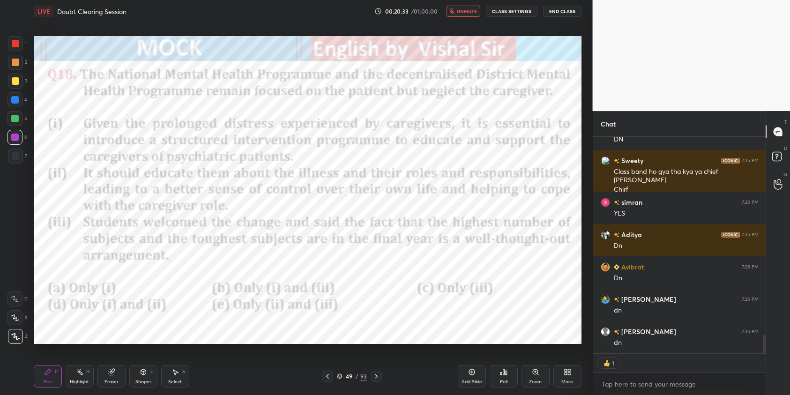
click at [472, 13] on span "unmute" at bounding box center [467, 11] width 20 height 7
click at [514, 376] on div "Poll" at bounding box center [503, 376] width 28 height 22
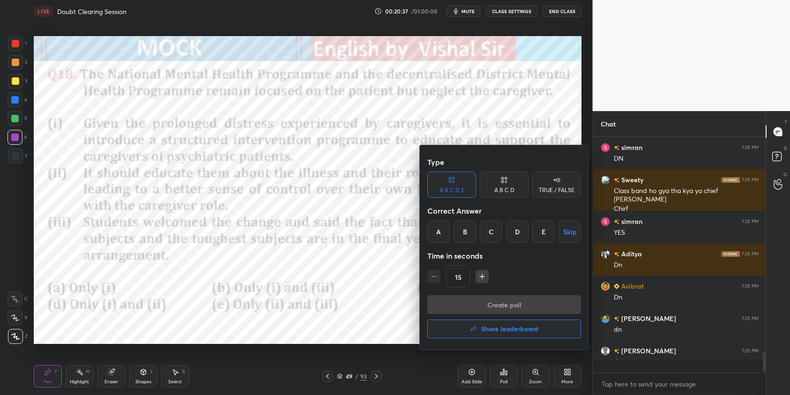
scroll to position [2350, 0]
click at [519, 237] on div "D" at bounding box center [517, 231] width 22 height 22
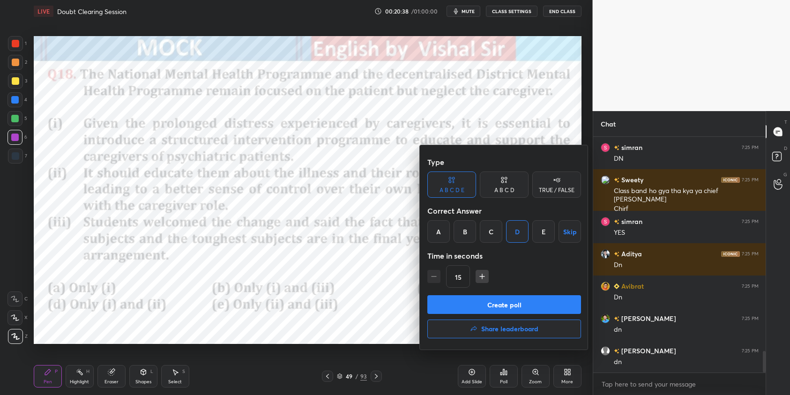
click at [519, 303] on button "Create poll" at bounding box center [504, 304] width 154 height 19
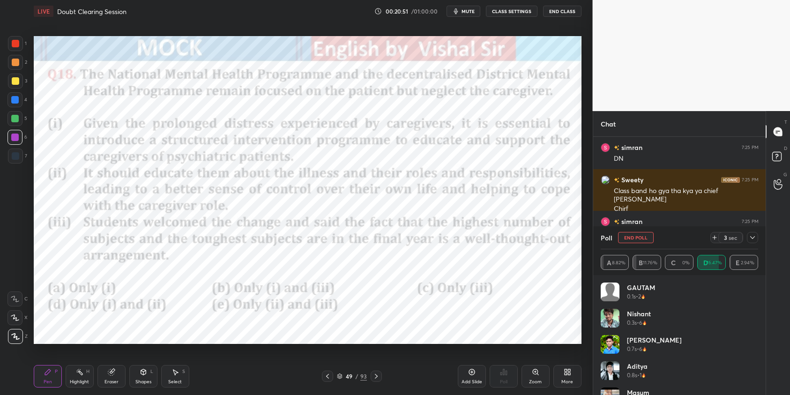
scroll to position [3, 3]
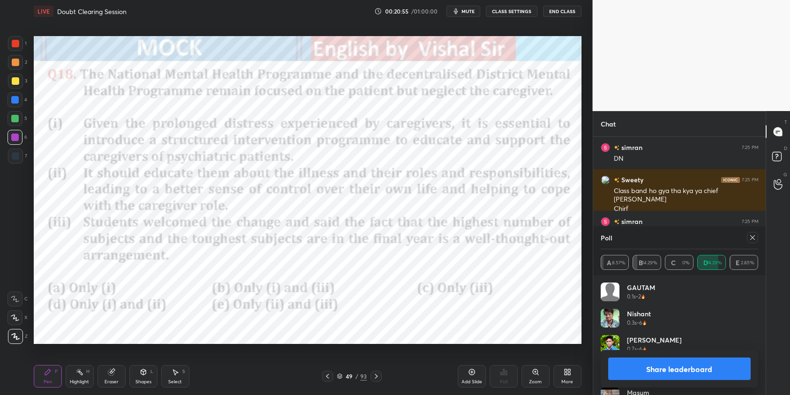
click at [686, 366] on button "Share leaderboard" at bounding box center [679, 368] width 143 height 22
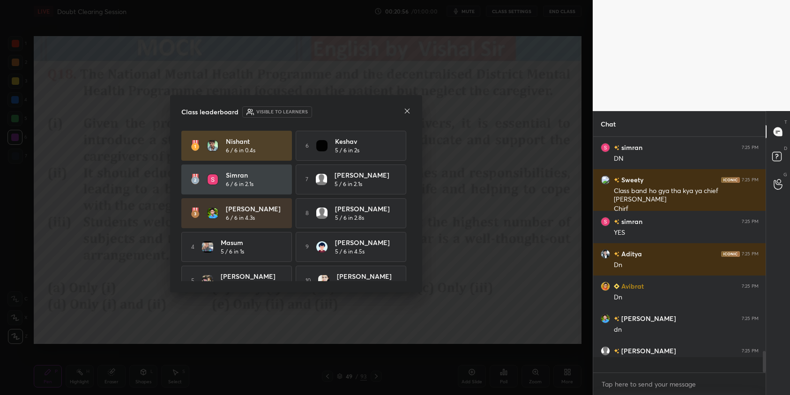
scroll to position [3, 3]
click at [409, 112] on icon at bounding box center [407, 111] width 5 height 5
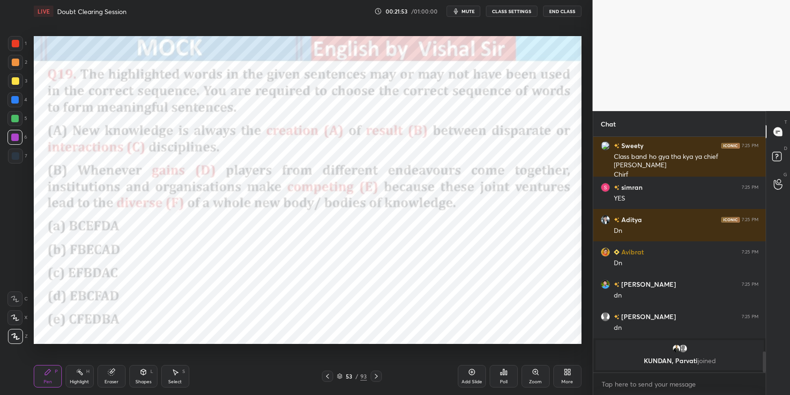
click at [469, 13] on span "mute" at bounding box center [467, 11] width 13 height 7
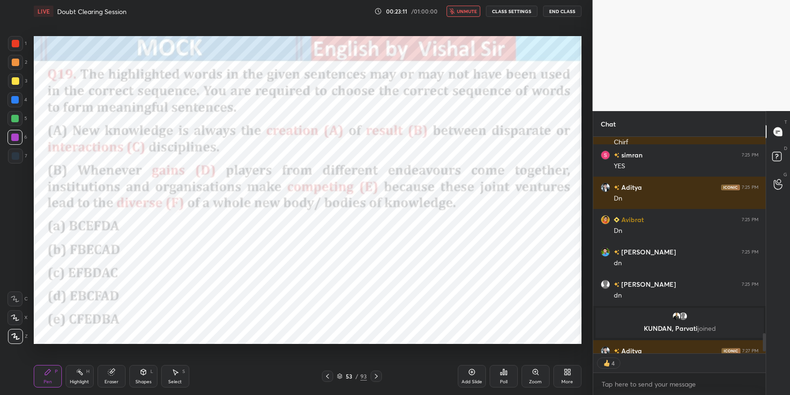
scroll to position [2363, 0]
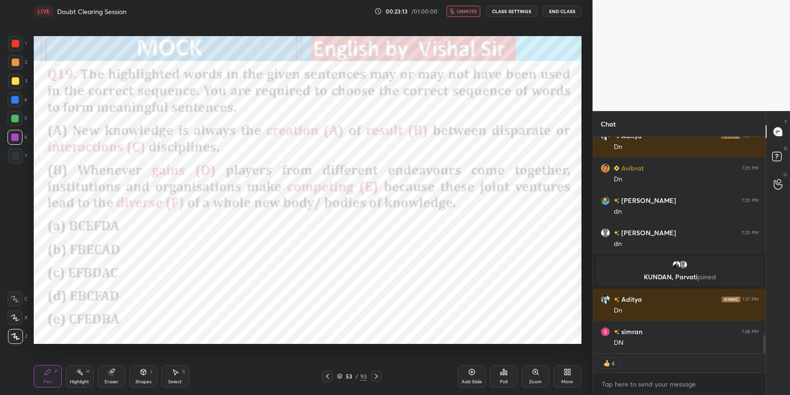
click at [471, 12] on span "unmute" at bounding box center [467, 11] width 20 height 7
click at [446, 30] on div "Setting up your live class Poll for secs No correct answer Start poll" at bounding box center [307, 189] width 555 height 335
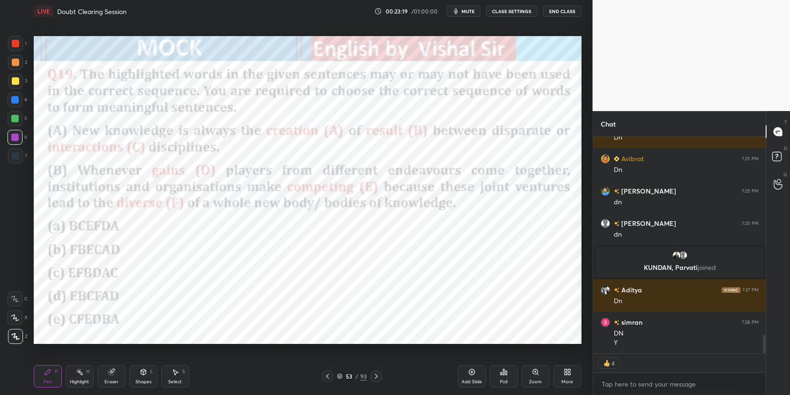
click at [508, 375] on div "Poll" at bounding box center [503, 376] width 28 height 22
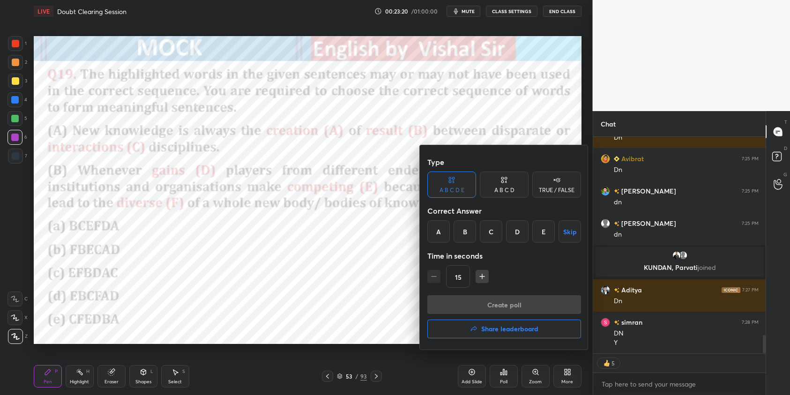
click at [437, 232] on div "A" at bounding box center [438, 231] width 22 height 22
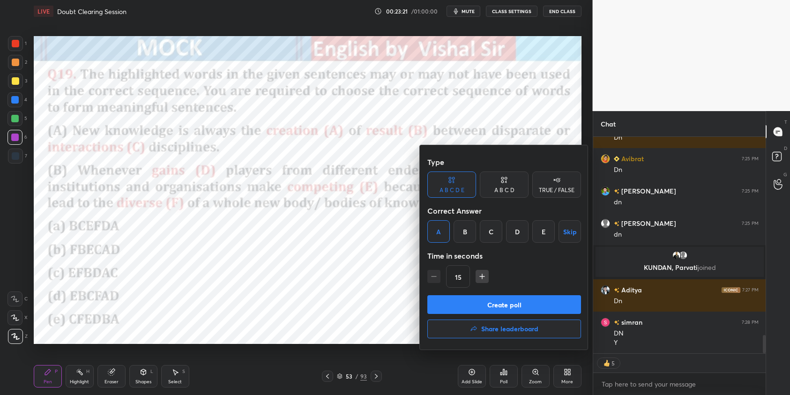
drag, startPoint x: 502, startPoint y: 305, endPoint x: 479, endPoint y: 88, distance: 219.0
click at [502, 305] on button "Create poll" at bounding box center [504, 304] width 154 height 19
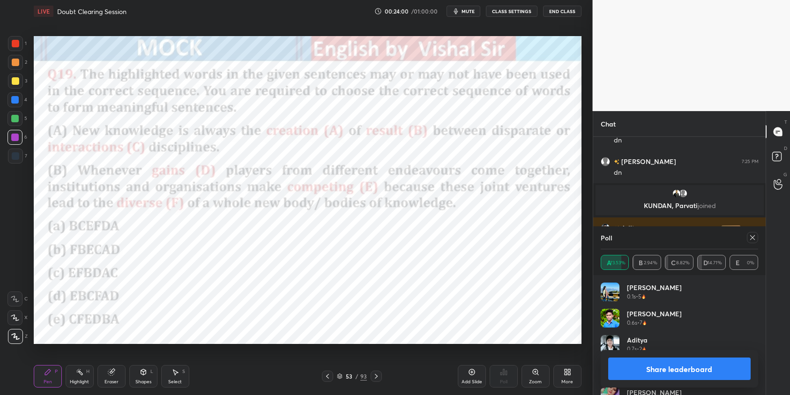
scroll to position [2466, 0]
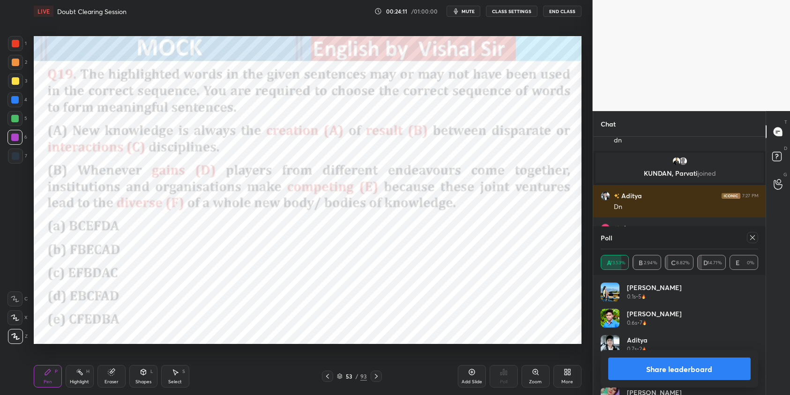
click at [755, 239] on icon at bounding box center [751, 237] width 7 height 7
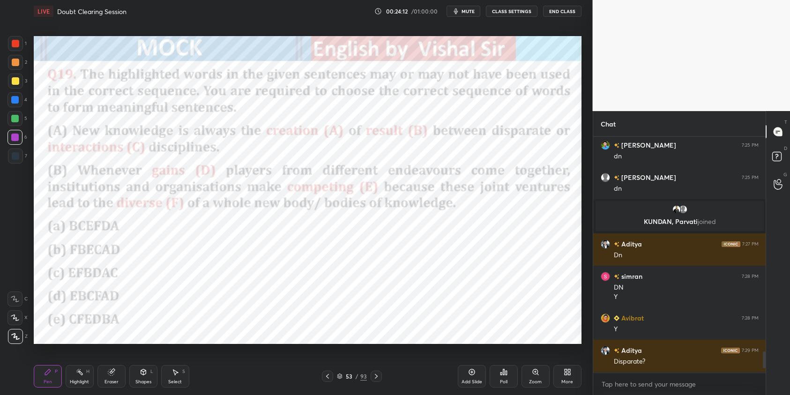
scroll to position [3, 3]
click at [583, 108] on div "Setting up your live class Poll for secs No correct answer Start poll" at bounding box center [307, 189] width 555 height 335
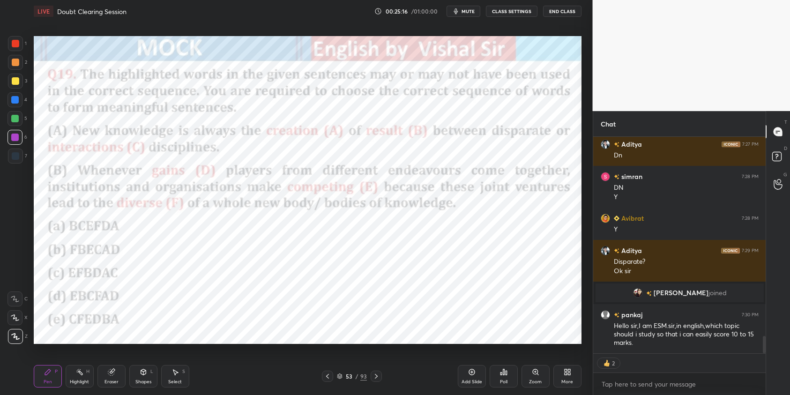
scroll to position [2506, 0]
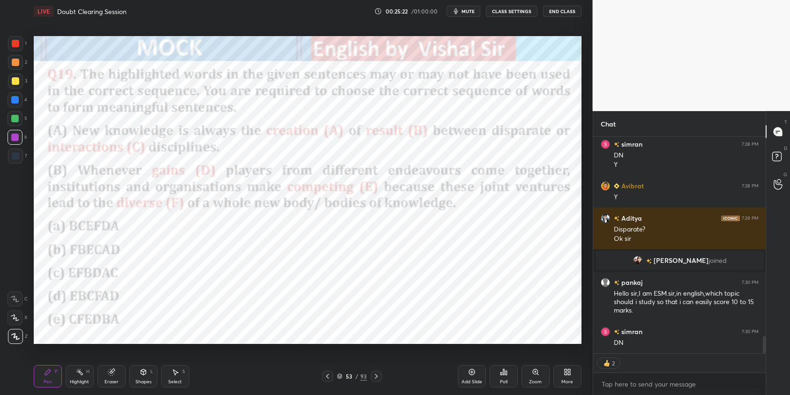
click at [505, 379] on div "Poll" at bounding box center [503, 381] width 7 height 5
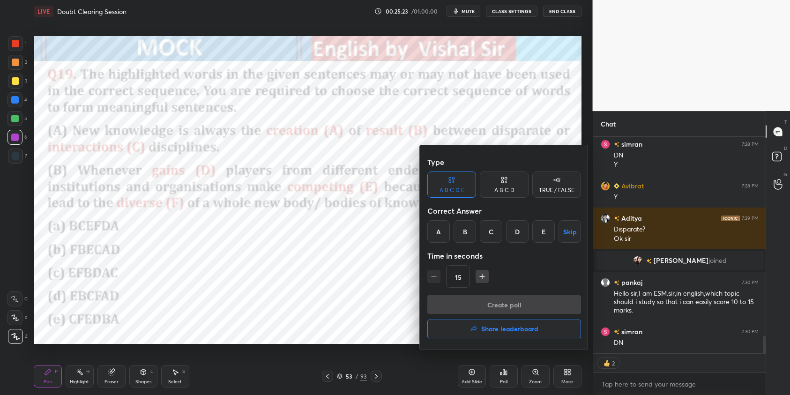
click at [518, 233] on div "D" at bounding box center [517, 231] width 22 height 22
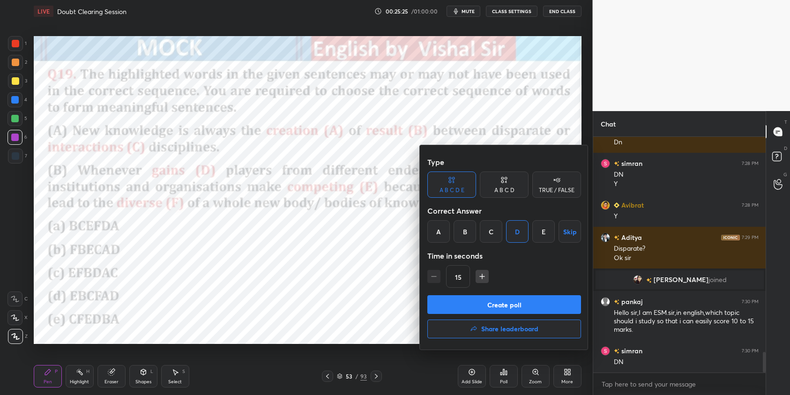
scroll to position [2487, 0]
click at [545, 306] on button "Create poll" at bounding box center [504, 304] width 154 height 19
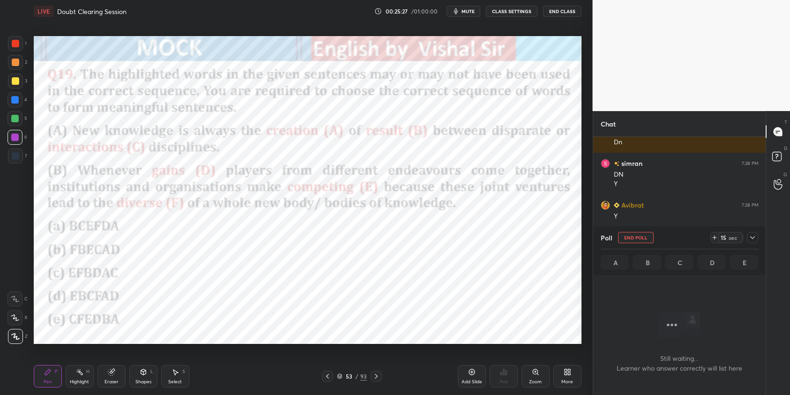
scroll to position [106, 170]
click at [752, 237] on icon at bounding box center [751, 237] width 7 height 7
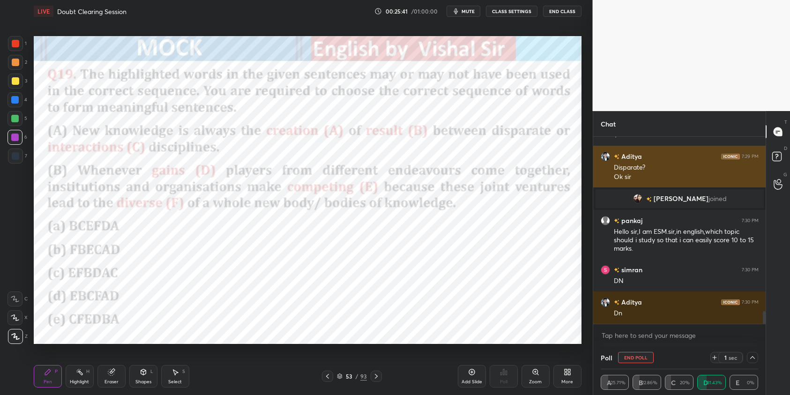
scroll to position [2600, 0]
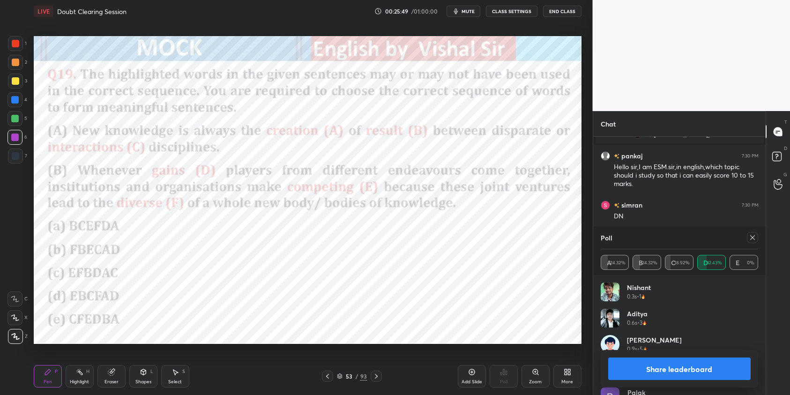
click at [756, 239] on div at bounding box center [752, 237] width 11 height 11
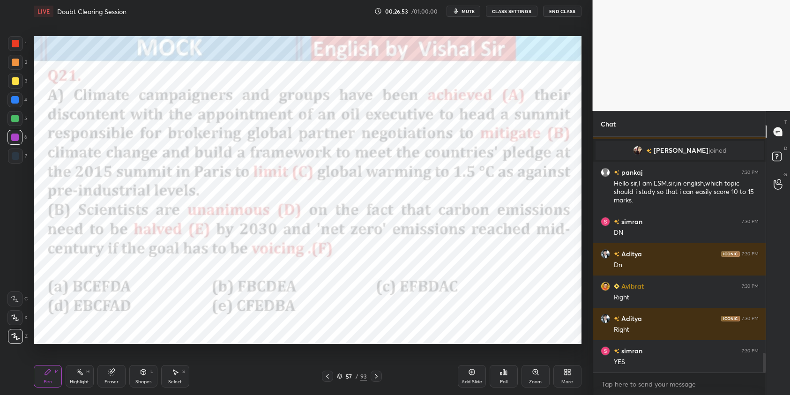
click at [458, 12] on icon "button" at bounding box center [455, 11] width 4 height 6
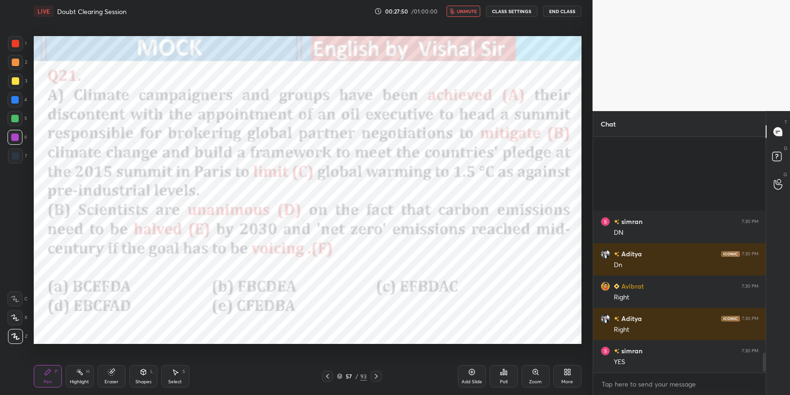
scroll to position [2744, 0]
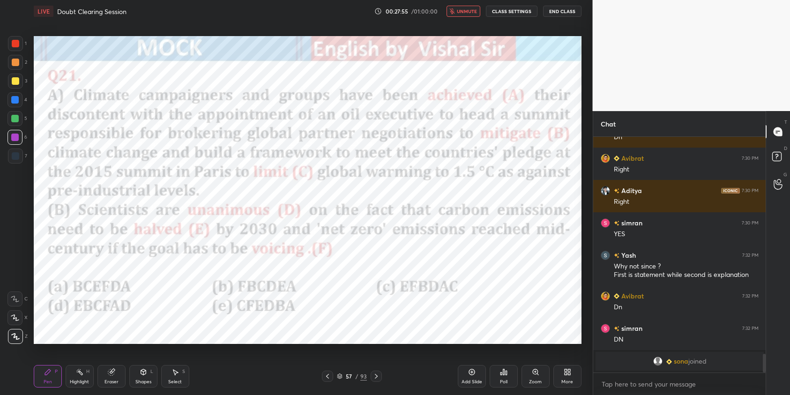
click at [467, 10] on span "unmute" at bounding box center [467, 11] width 20 height 7
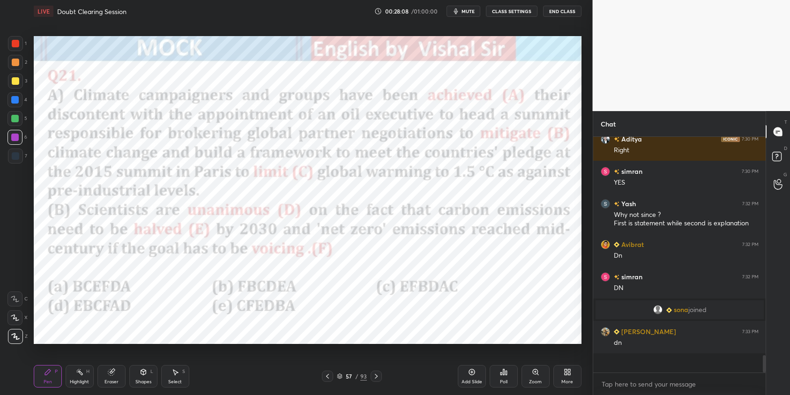
scroll to position [2676, 0]
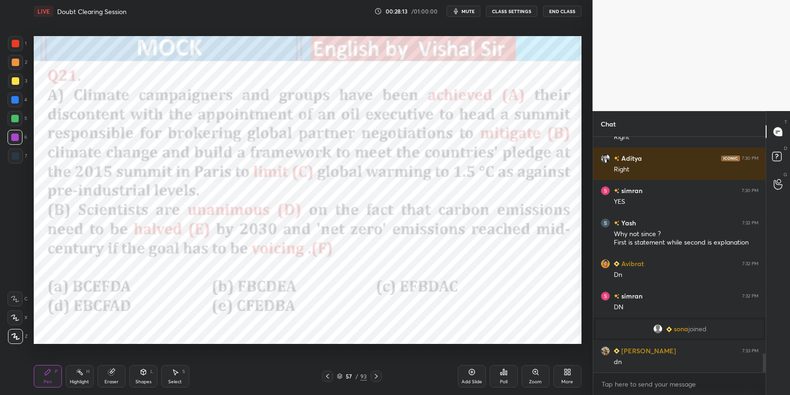
click at [495, 373] on div "Poll" at bounding box center [503, 376] width 28 height 22
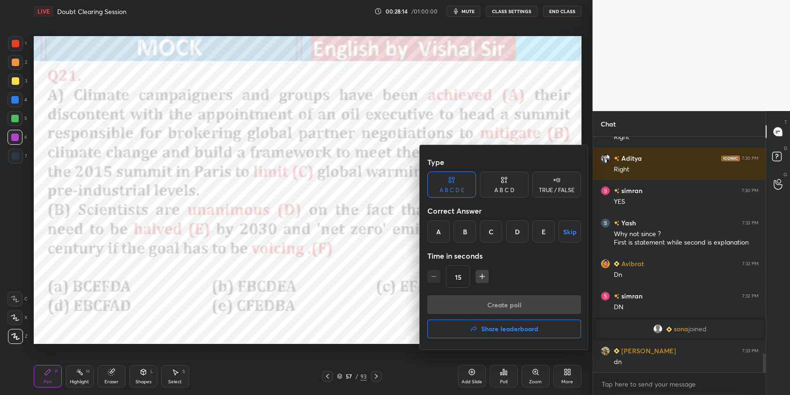
drag, startPoint x: 469, startPoint y: 232, endPoint x: 504, endPoint y: 294, distance: 70.9
click at [469, 232] on div "B" at bounding box center [464, 231] width 22 height 22
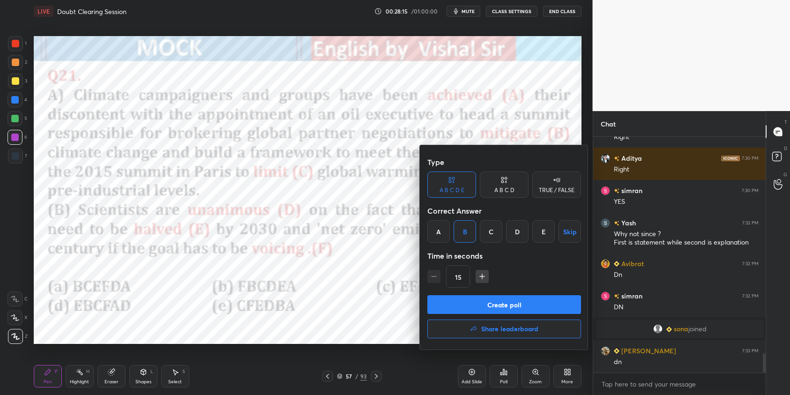
click at [513, 306] on button "Create poll" at bounding box center [504, 304] width 154 height 19
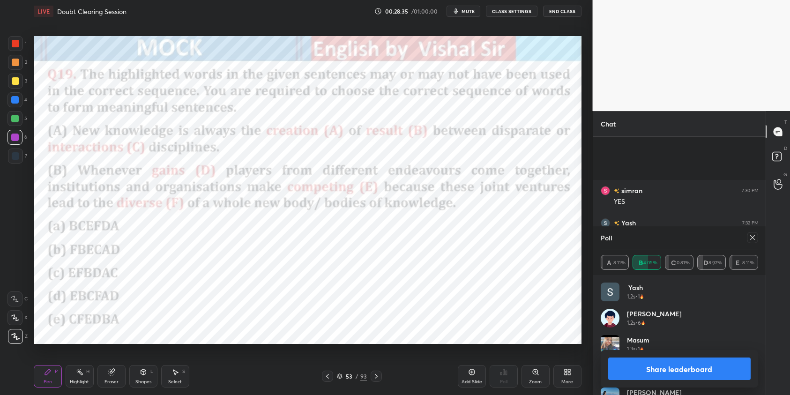
scroll to position [2757, 0]
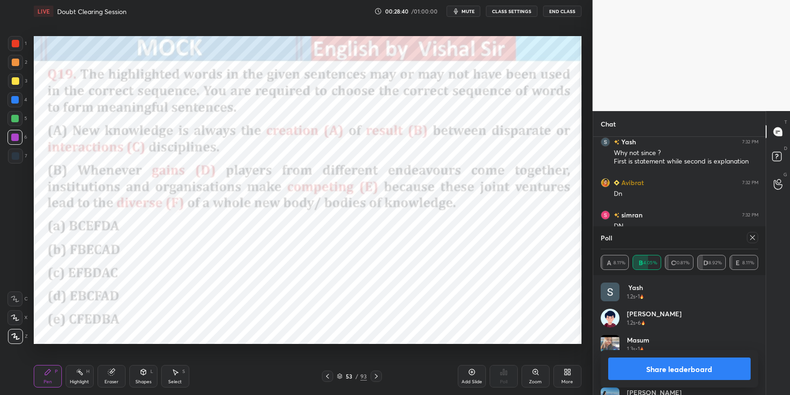
click at [750, 237] on icon at bounding box center [751, 237] width 7 height 7
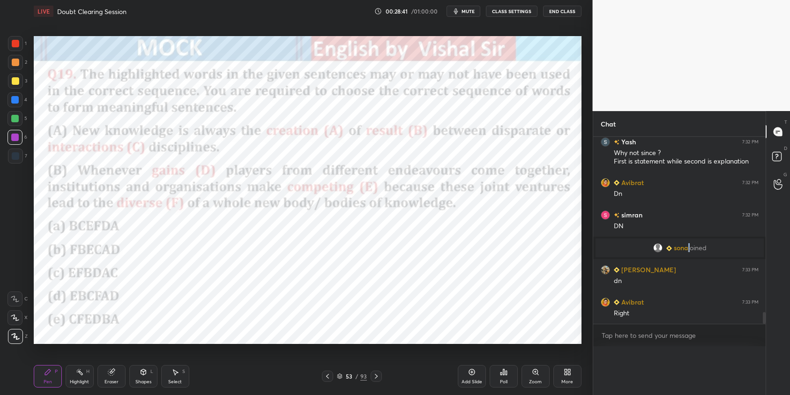
click at [749, 240] on div "[PERSON_NAME] joined" at bounding box center [679, 247] width 168 height 19
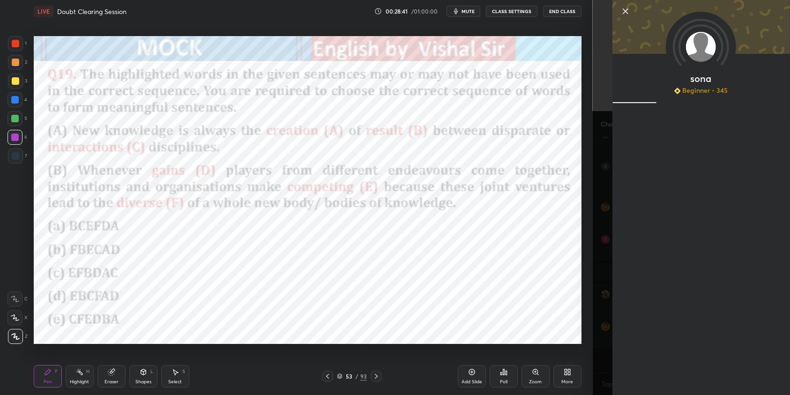
scroll to position [152, 170]
click at [627, 14] on icon at bounding box center [624, 11] width 11 height 11
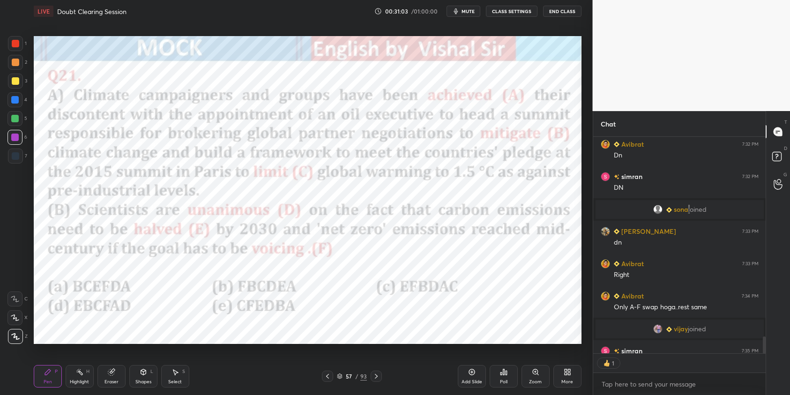
scroll to position [3, 3]
click at [508, 375] on div "Poll" at bounding box center [503, 376] width 28 height 22
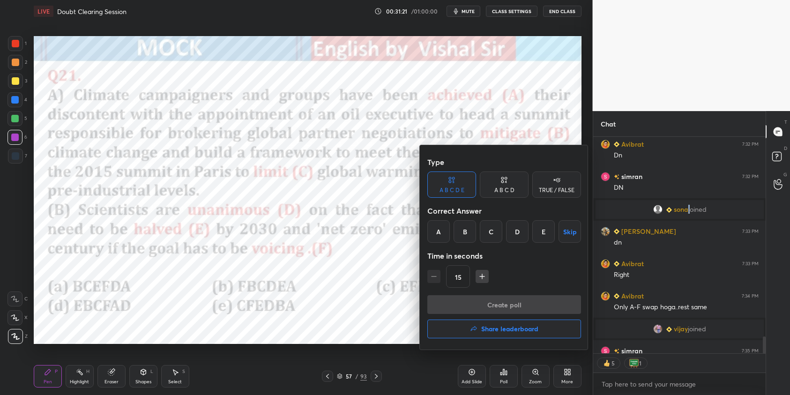
click at [490, 227] on div "C" at bounding box center [491, 231] width 22 height 22
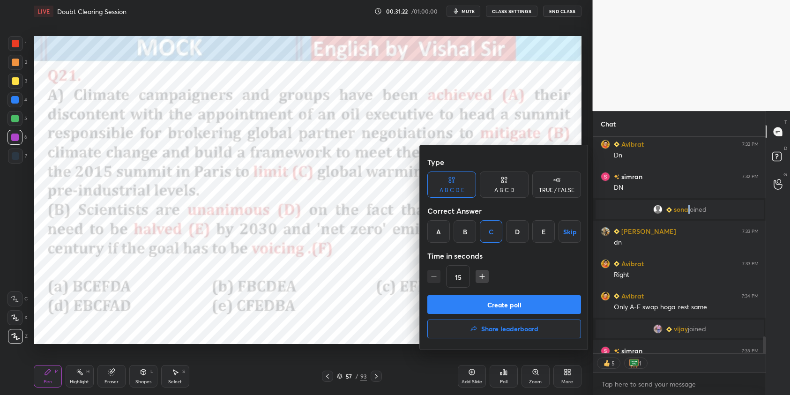
click at [527, 301] on button "Create poll" at bounding box center [504, 304] width 154 height 19
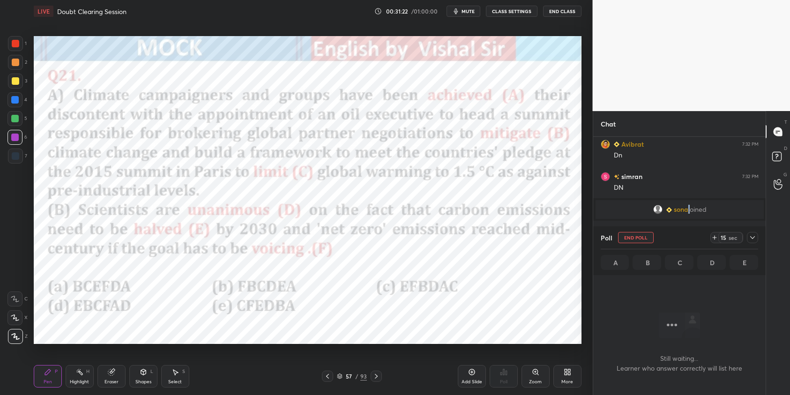
scroll to position [106, 170]
drag, startPoint x: 756, startPoint y: 238, endPoint x: 729, endPoint y: 227, distance: 29.0
click at [749, 234] on div at bounding box center [752, 237] width 11 height 11
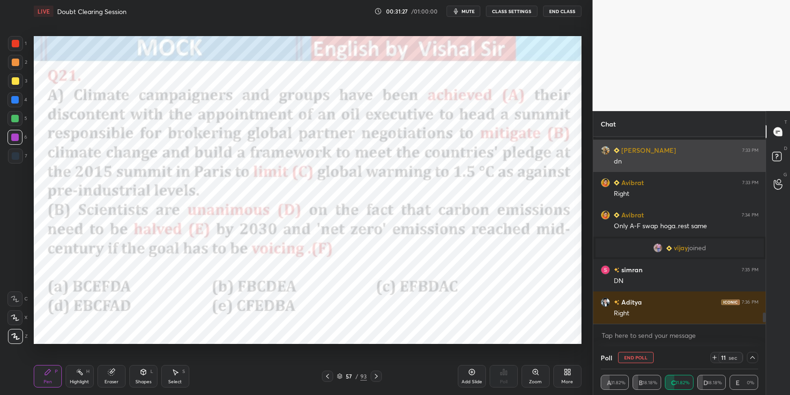
scroll to position [3, 3]
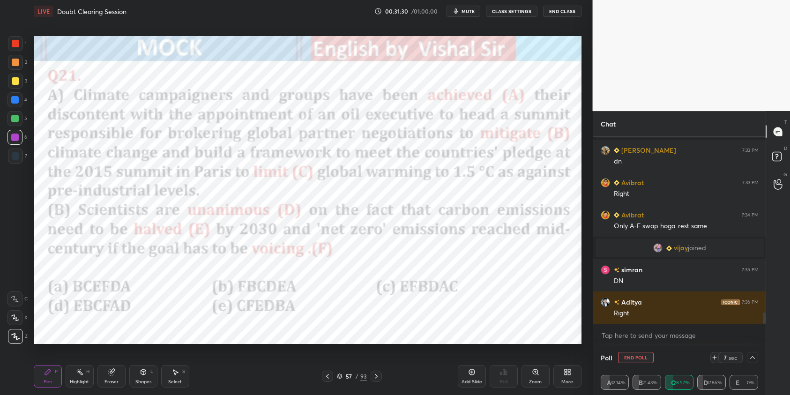
drag, startPoint x: 14, startPoint y: 42, endPoint x: 29, endPoint y: 69, distance: 30.6
click at [14, 43] on div at bounding box center [15, 43] width 7 height 7
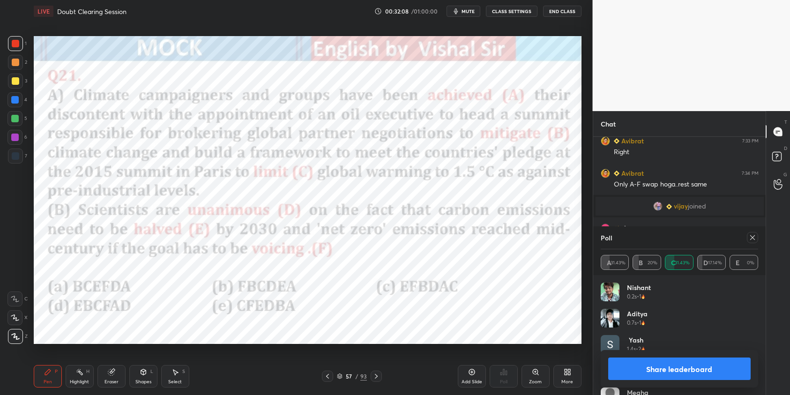
scroll to position [2942, 0]
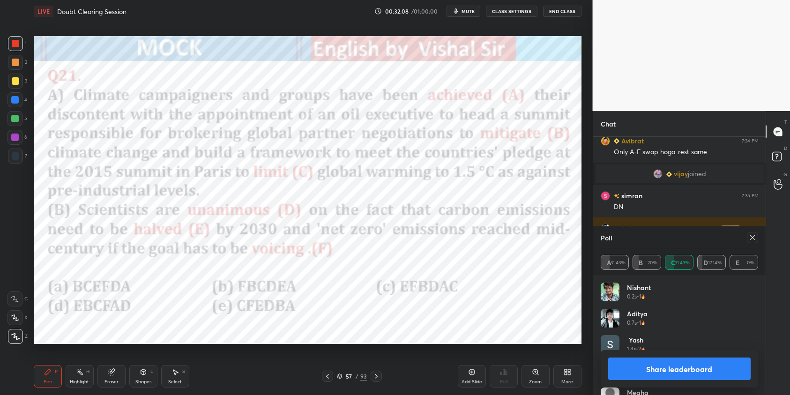
click at [752, 237] on icon at bounding box center [752, 237] width 5 height 5
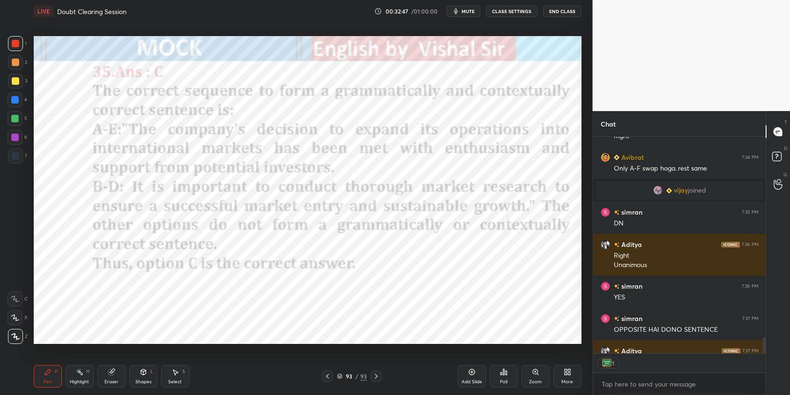
scroll to position [3, 3]
click at [476, 372] on div "Add Slide" at bounding box center [472, 376] width 28 height 22
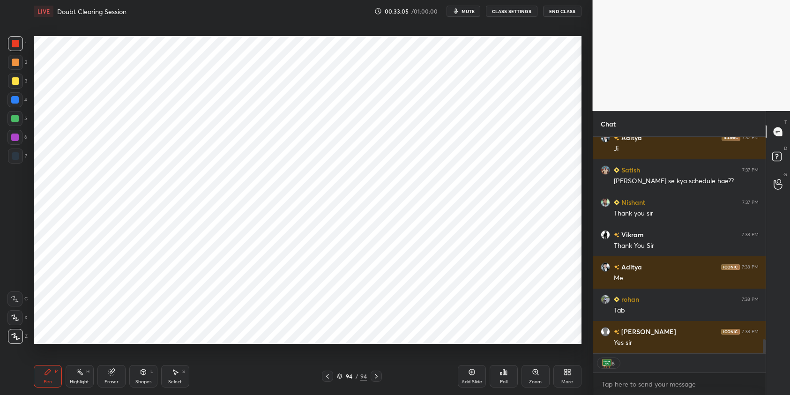
scroll to position [3171, 0]
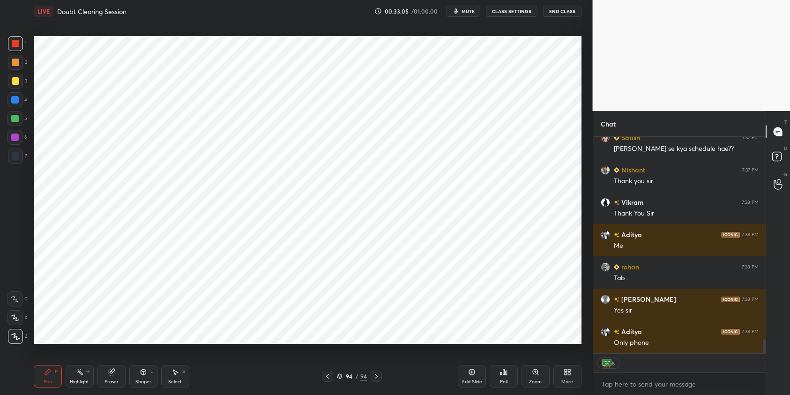
click at [513, 375] on div "Poll" at bounding box center [503, 376] width 28 height 22
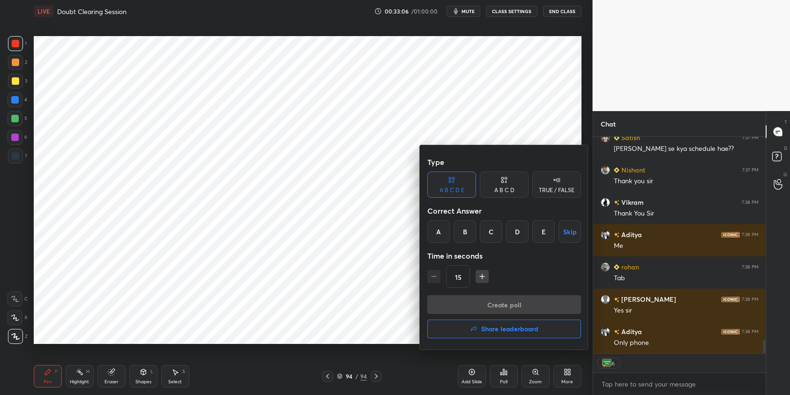
click at [561, 189] on div "TRUE / FALSE" at bounding box center [557, 190] width 36 height 6
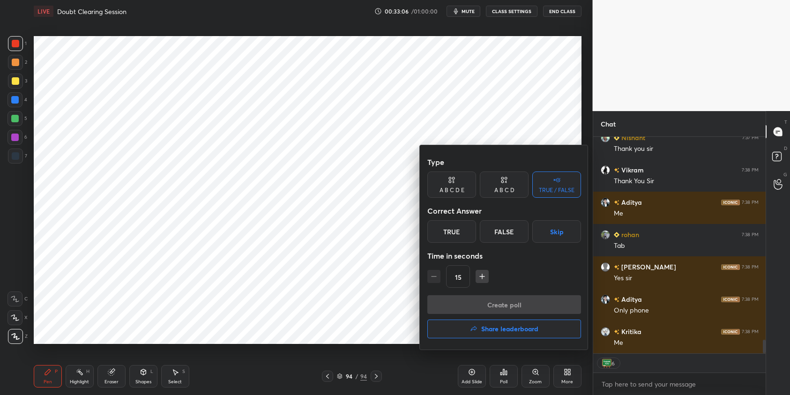
drag, startPoint x: 554, startPoint y: 230, endPoint x: 547, endPoint y: 252, distance: 22.4
click at [554, 231] on button "Skip" at bounding box center [556, 231] width 49 height 22
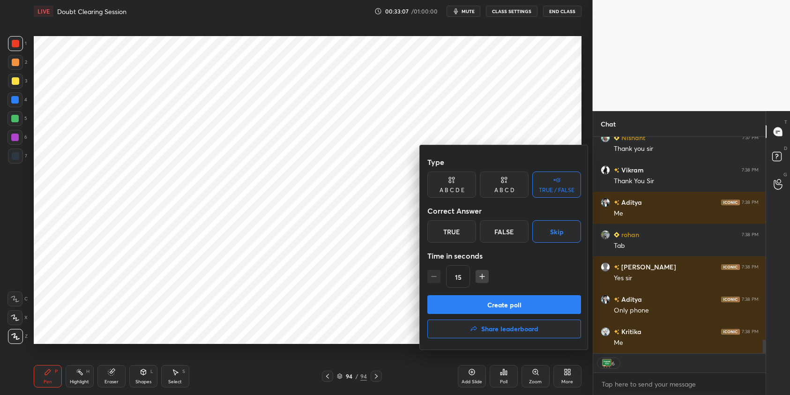
click at [539, 304] on button "Create poll" at bounding box center [504, 304] width 154 height 19
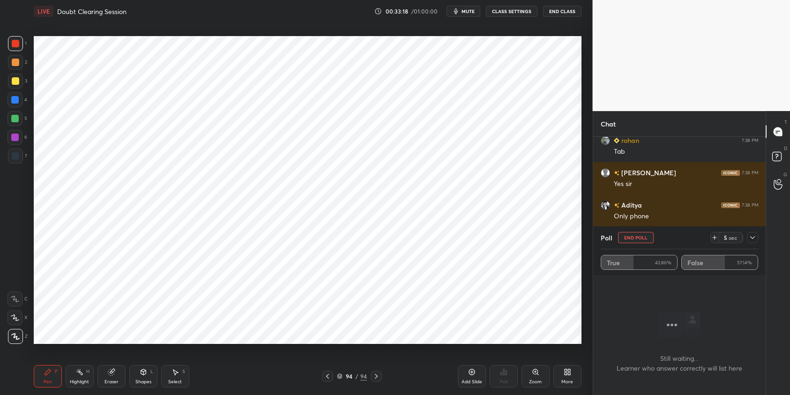
scroll to position [3330, 0]
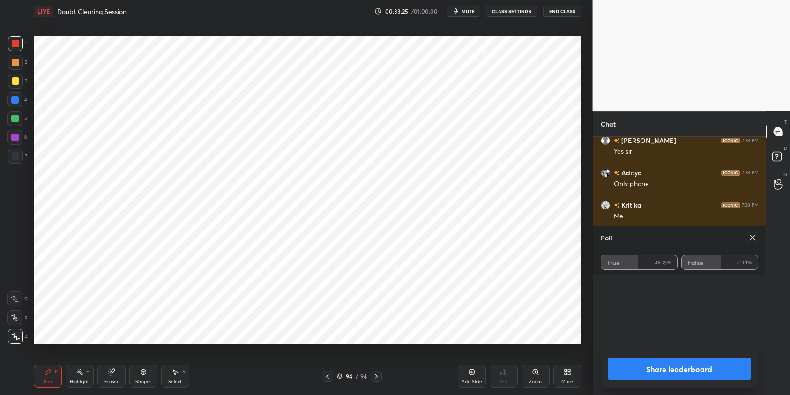
click at [753, 236] on icon at bounding box center [751, 237] width 7 height 7
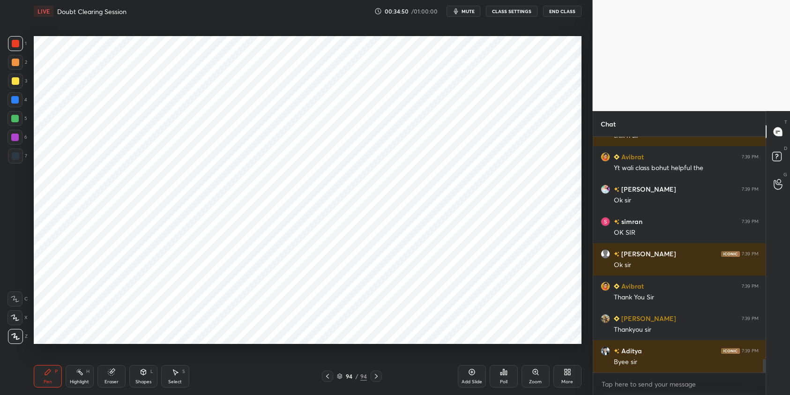
scroll to position [3823, 0]
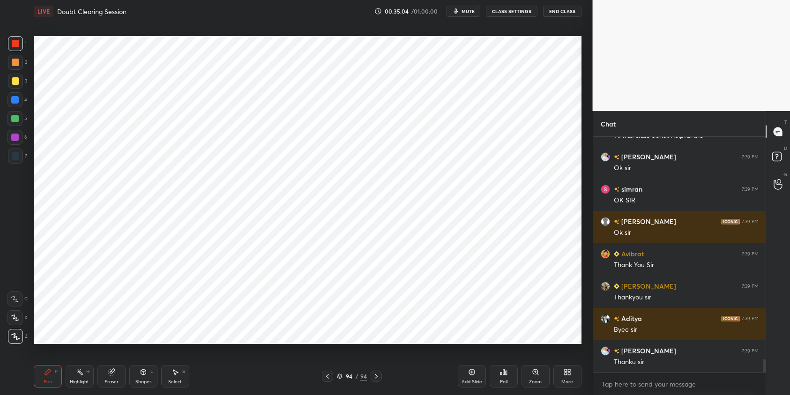
click at [554, 13] on button "End Class" at bounding box center [562, 11] width 38 height 11
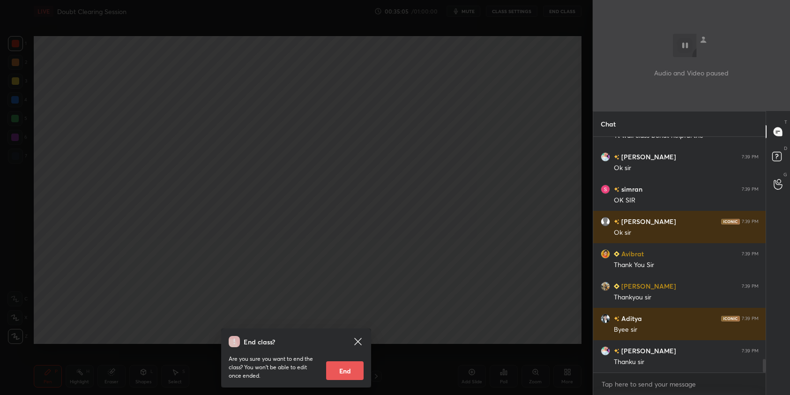
scroll to position [3856, 0]
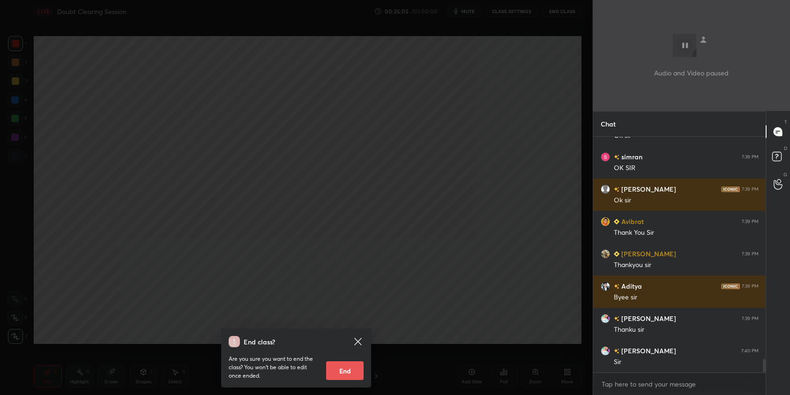
click at [341, 371] on button "End" at bounding box center [344, 370] width 37 height 19
type textarea "x"
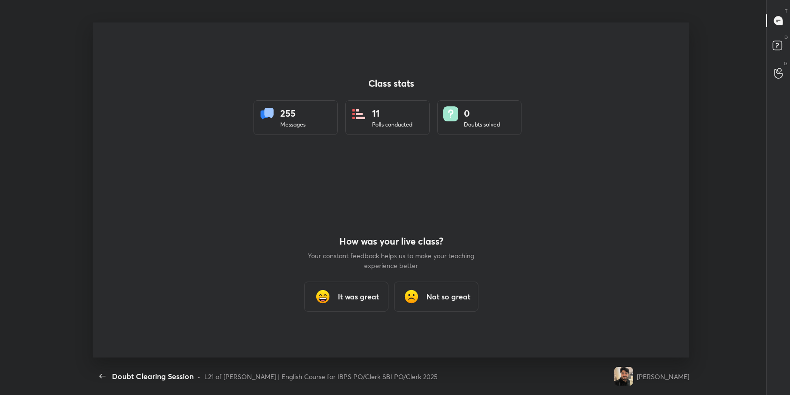
scroll to position [335, 782]
